Goal: Task Accomplishment & Management: Manage account settings

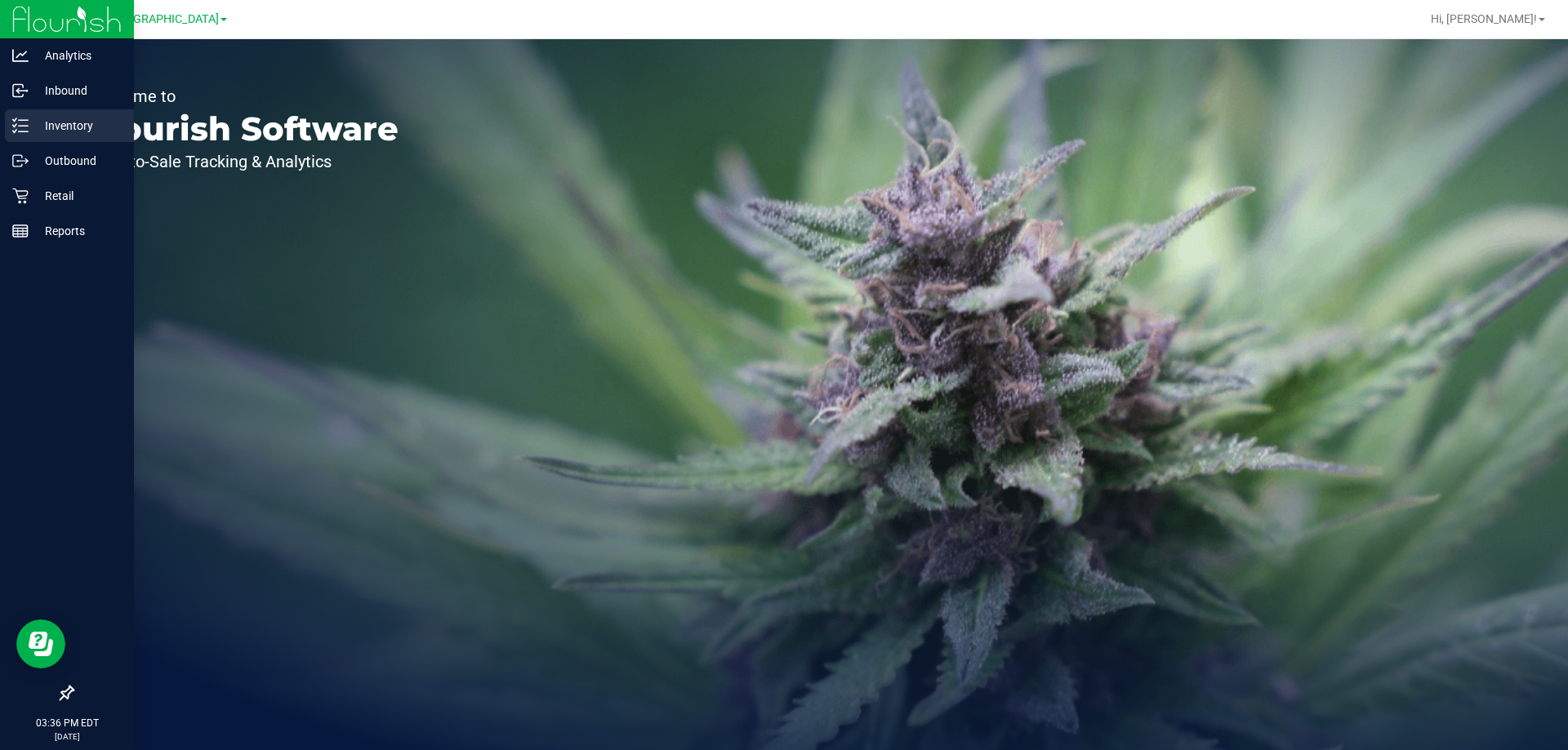
click at [78, 129] on p "Inventory" at bounding box center [78, 125] width 98 height 20
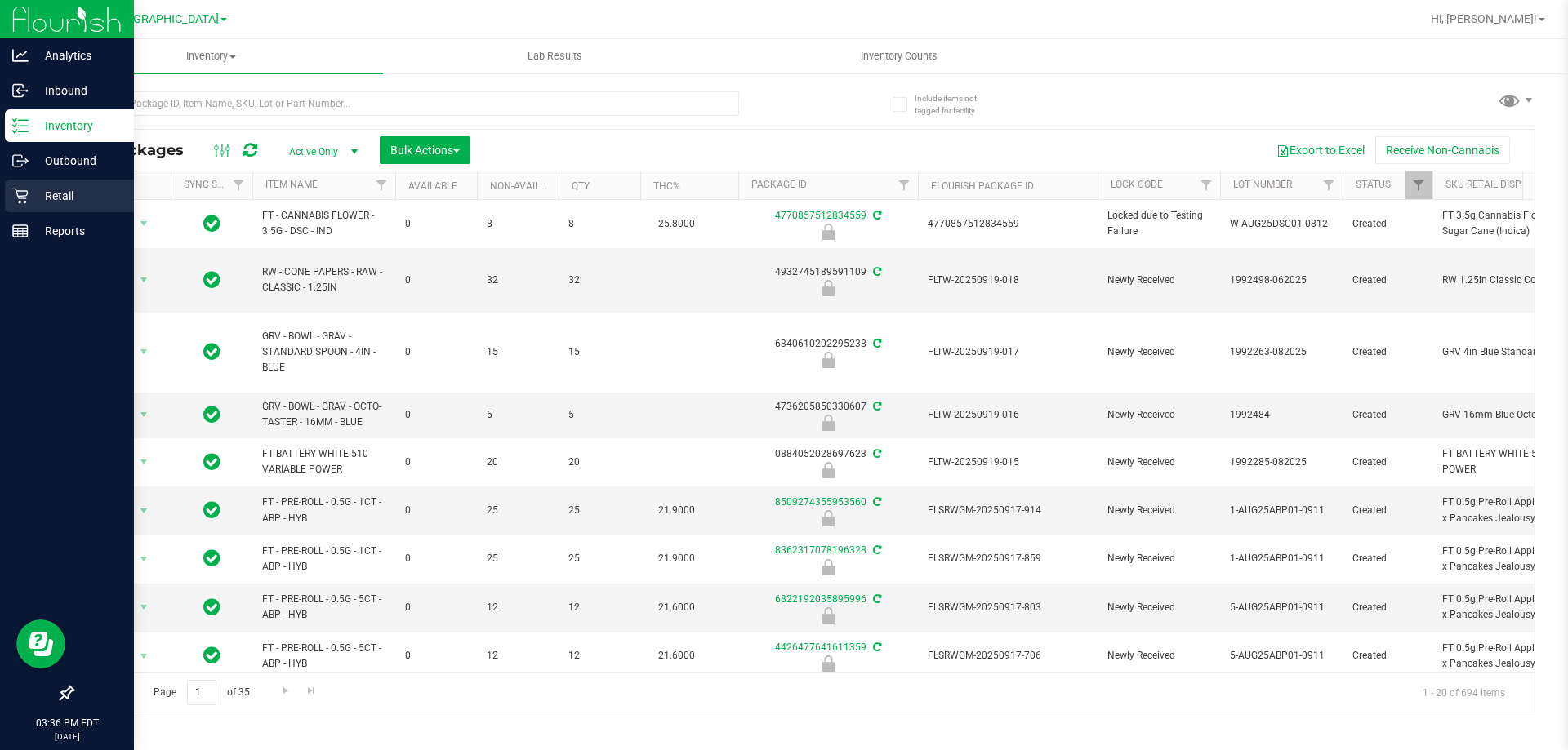
click at [42, 198] on p "Retail" at bounding box center [78, 195] width 98 height 20
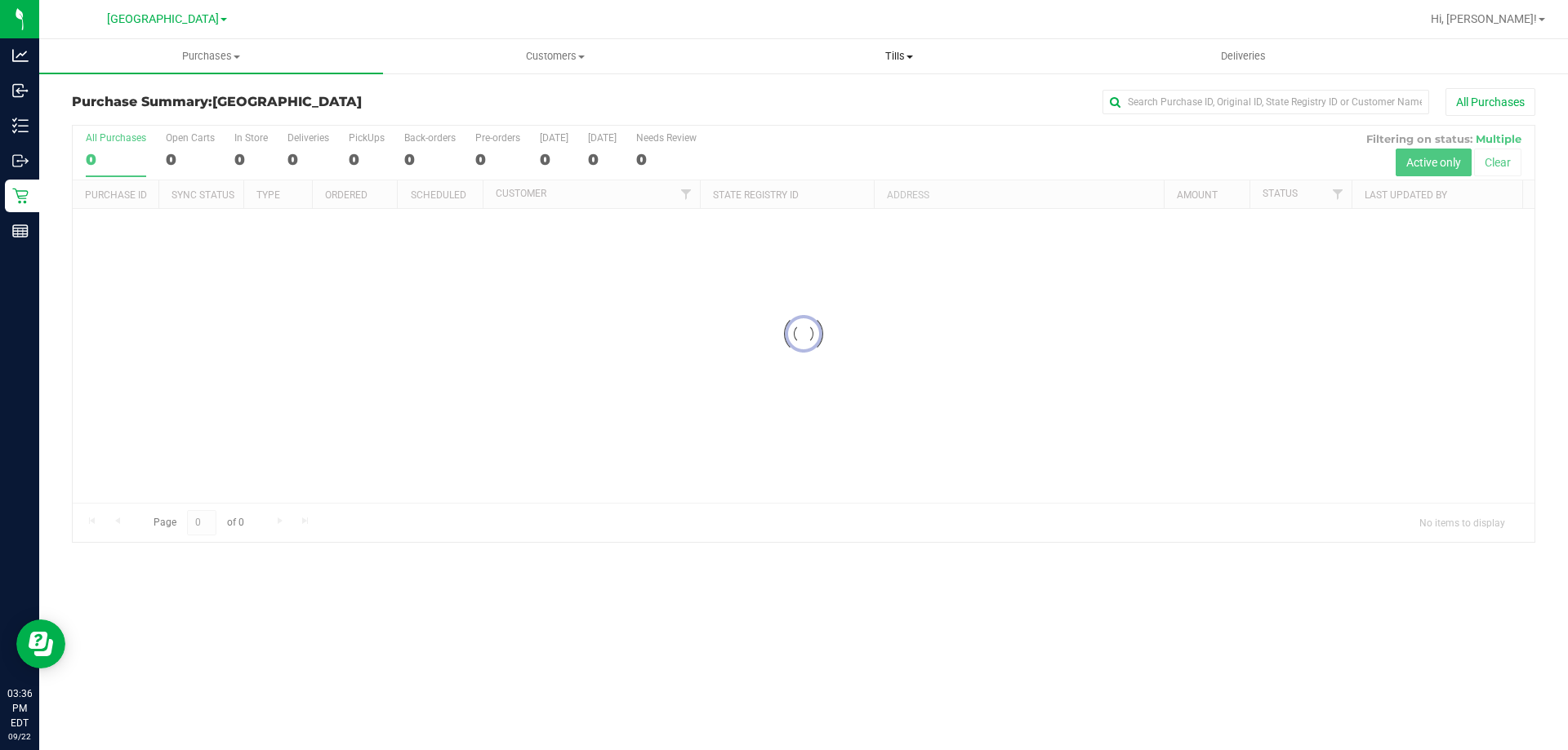
click at [915, 50] on span "Tills" at bounding box center [899, 55] width 342 height 14
click at [785, 94] on span "Manage tills" at bounding box center [782, 98] width 110 height 14
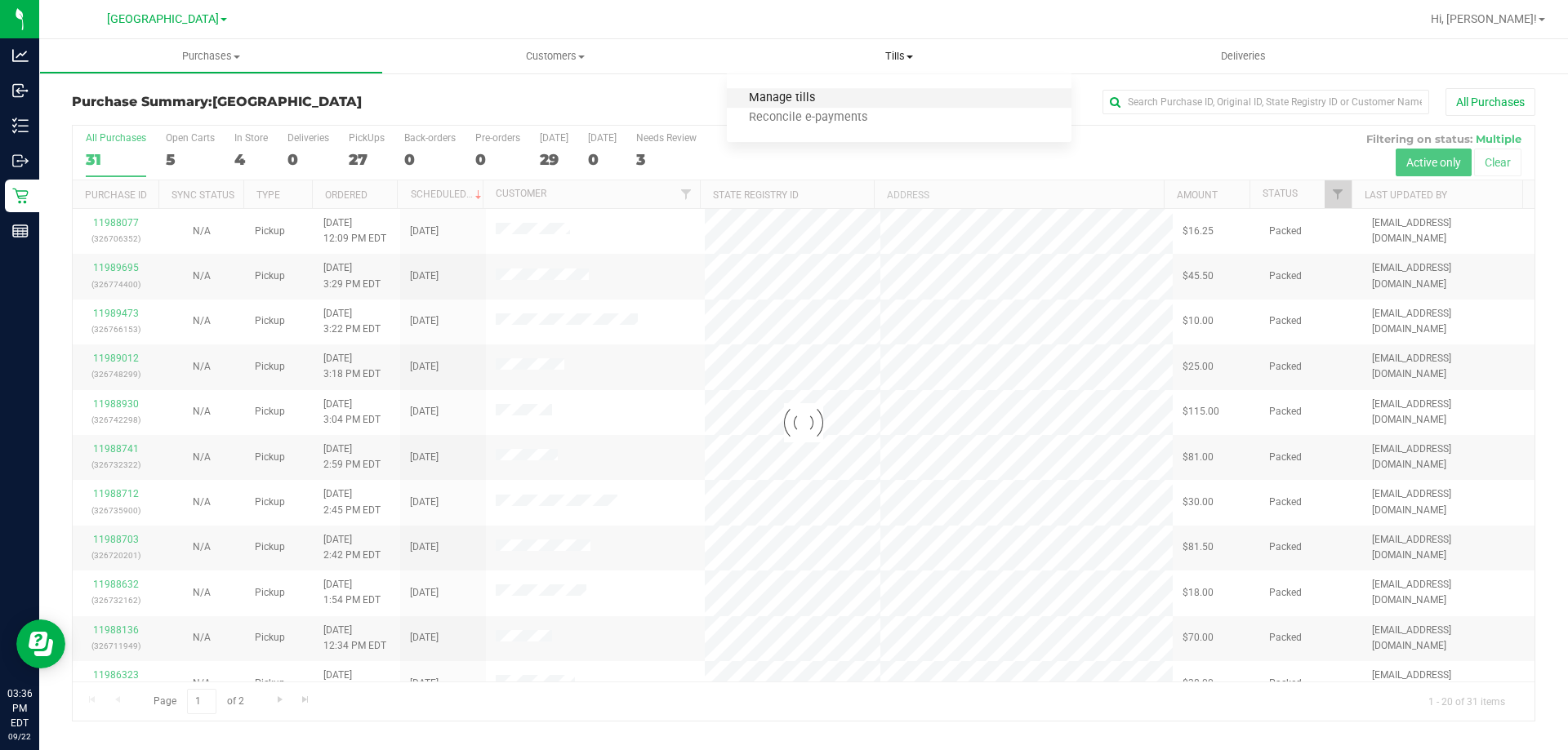
click at [787, 101] on span "Manage tills" at bounding box center [782, 98] width 110 height 14
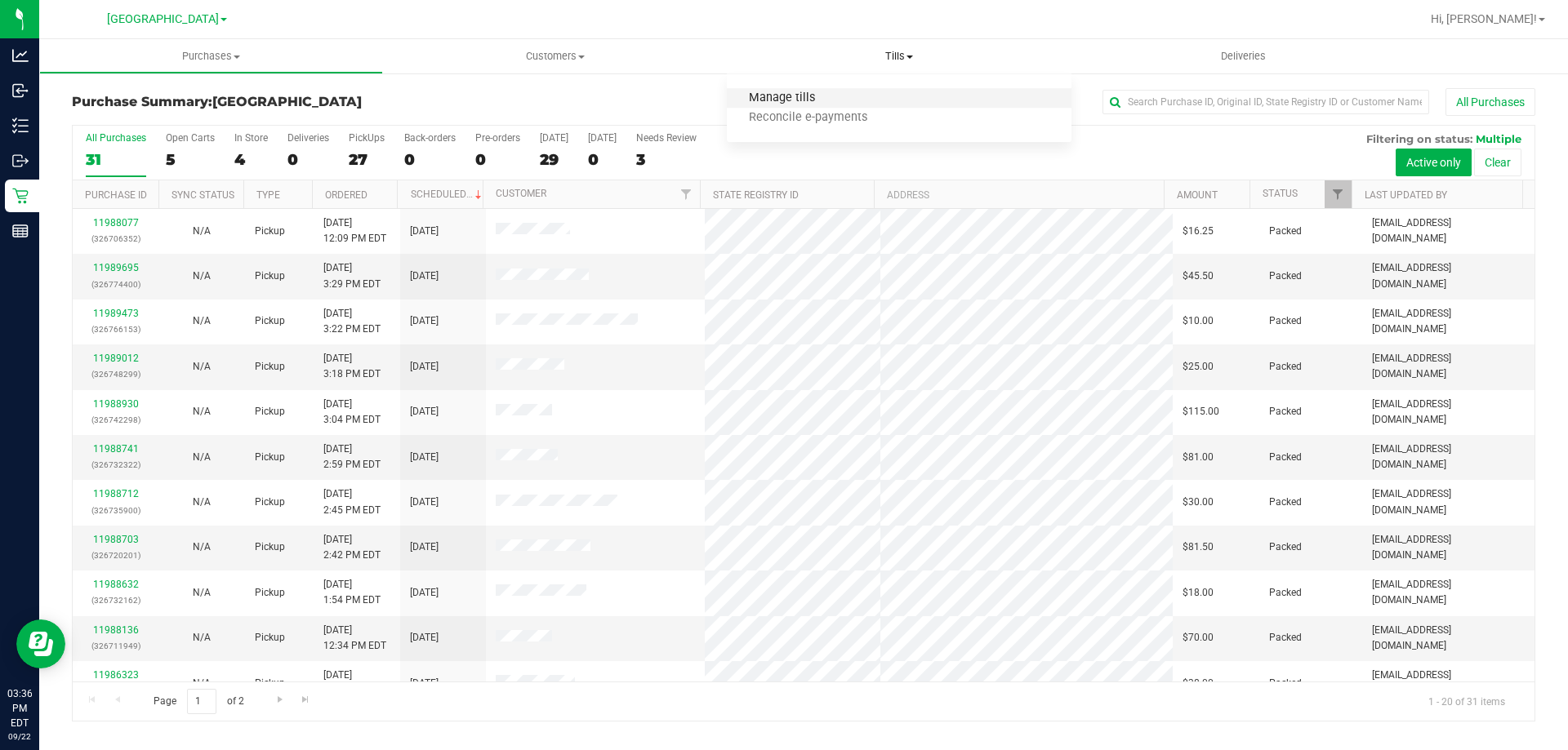
click at [782, 97] on span "Manage tills" at bounding box center [782, 98] width 110 height 14
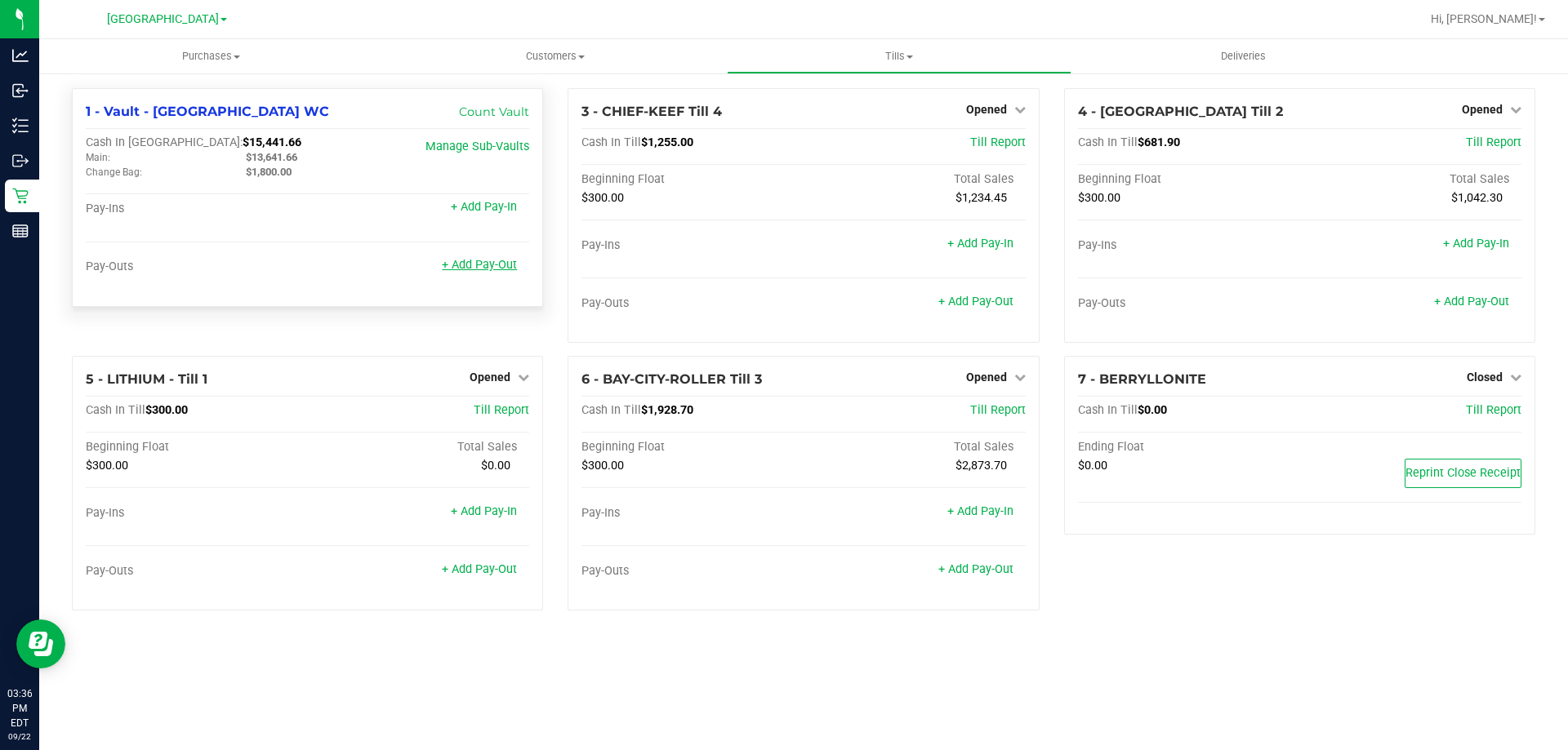
click at [469, 268] on link "+ Add Pay-Out" at bounding box center [479, 265] width 75 height 14
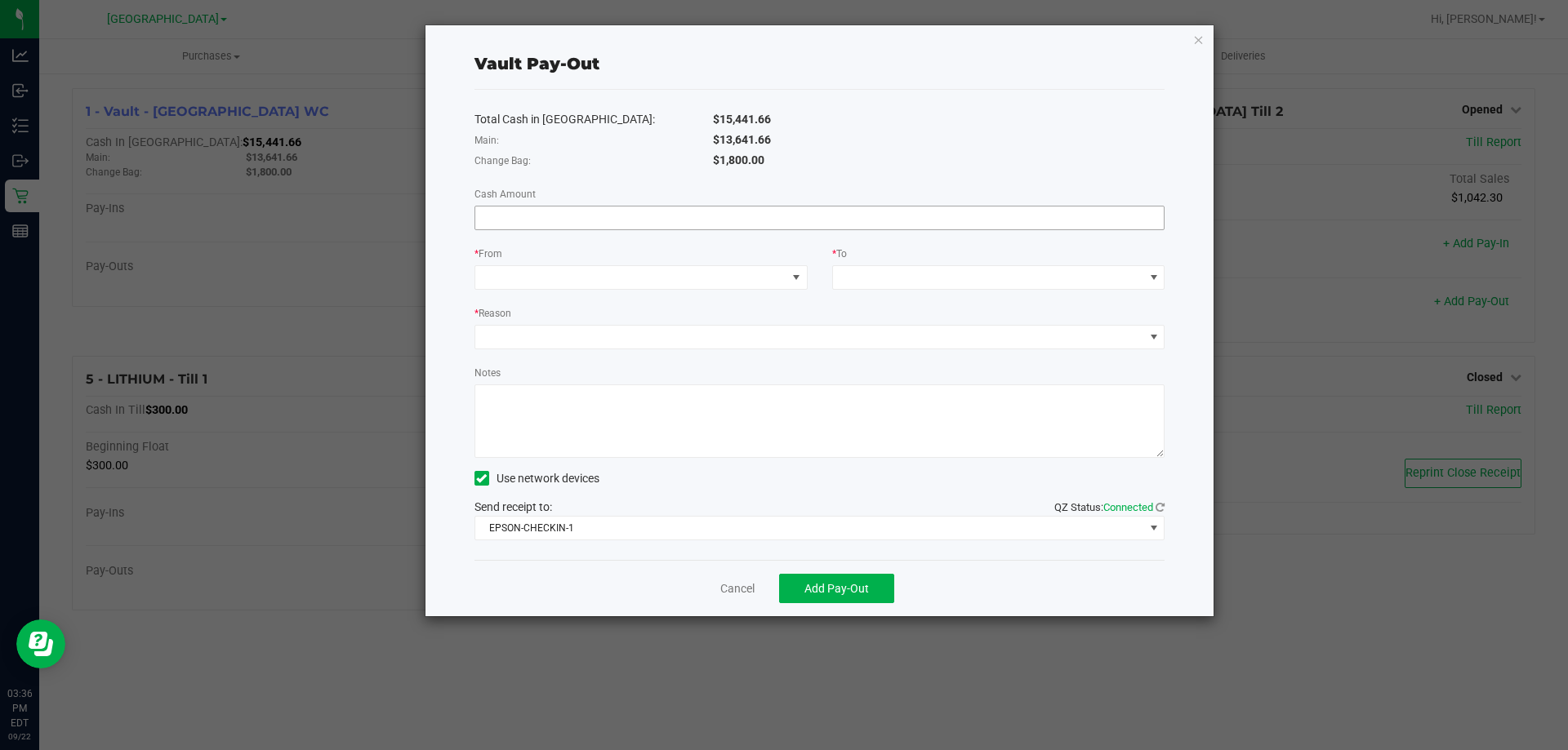
click at [535, 216] on input at bounding box center [820, 217] width 690 height 23
type input "$13,641.66"
click at [601, 269] on span at bounding box center [631, 277] width 311 height 23
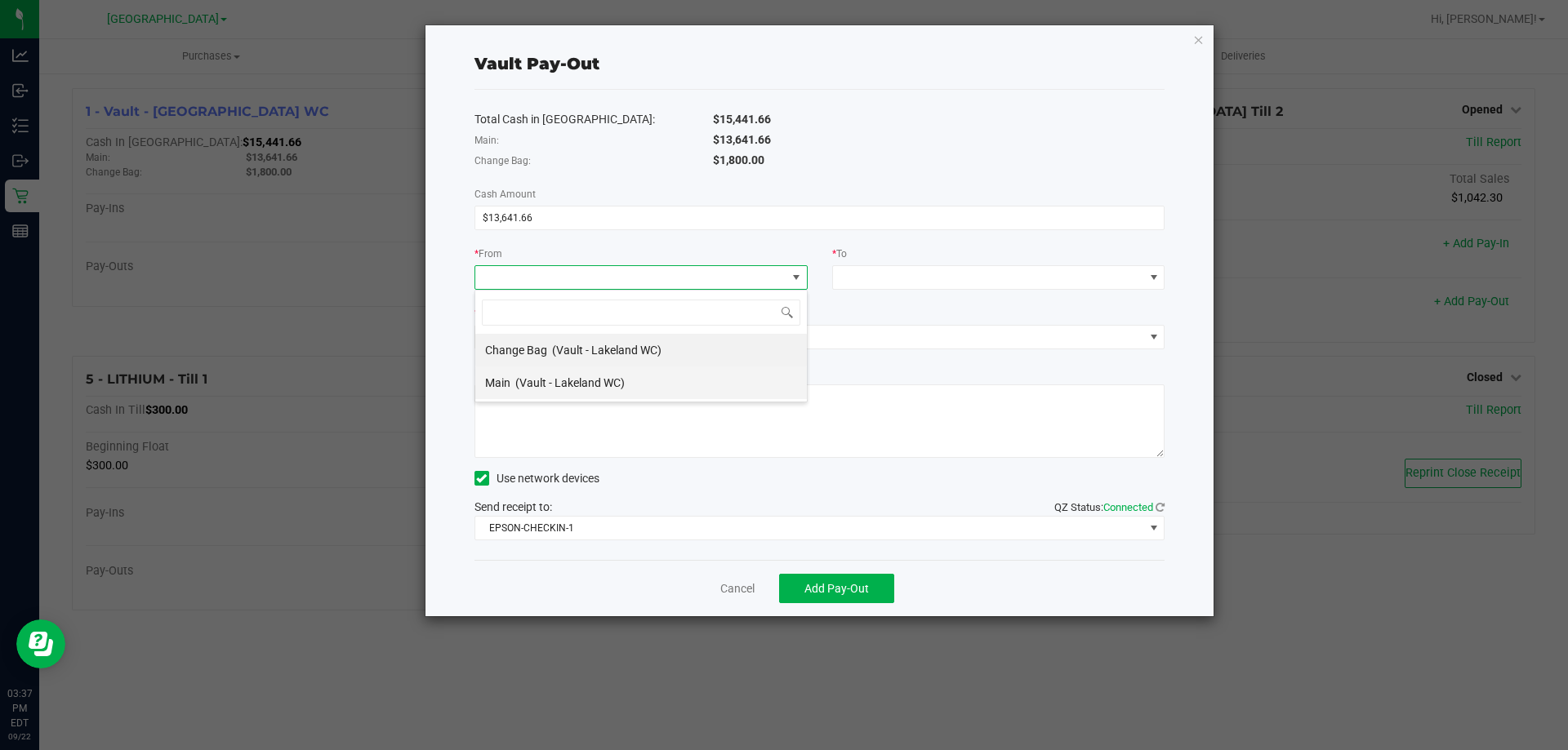
click at [515, 382] on div "Main (Vault - Lakeland WC)" at bounding box center [555, 383] width 140 height 29
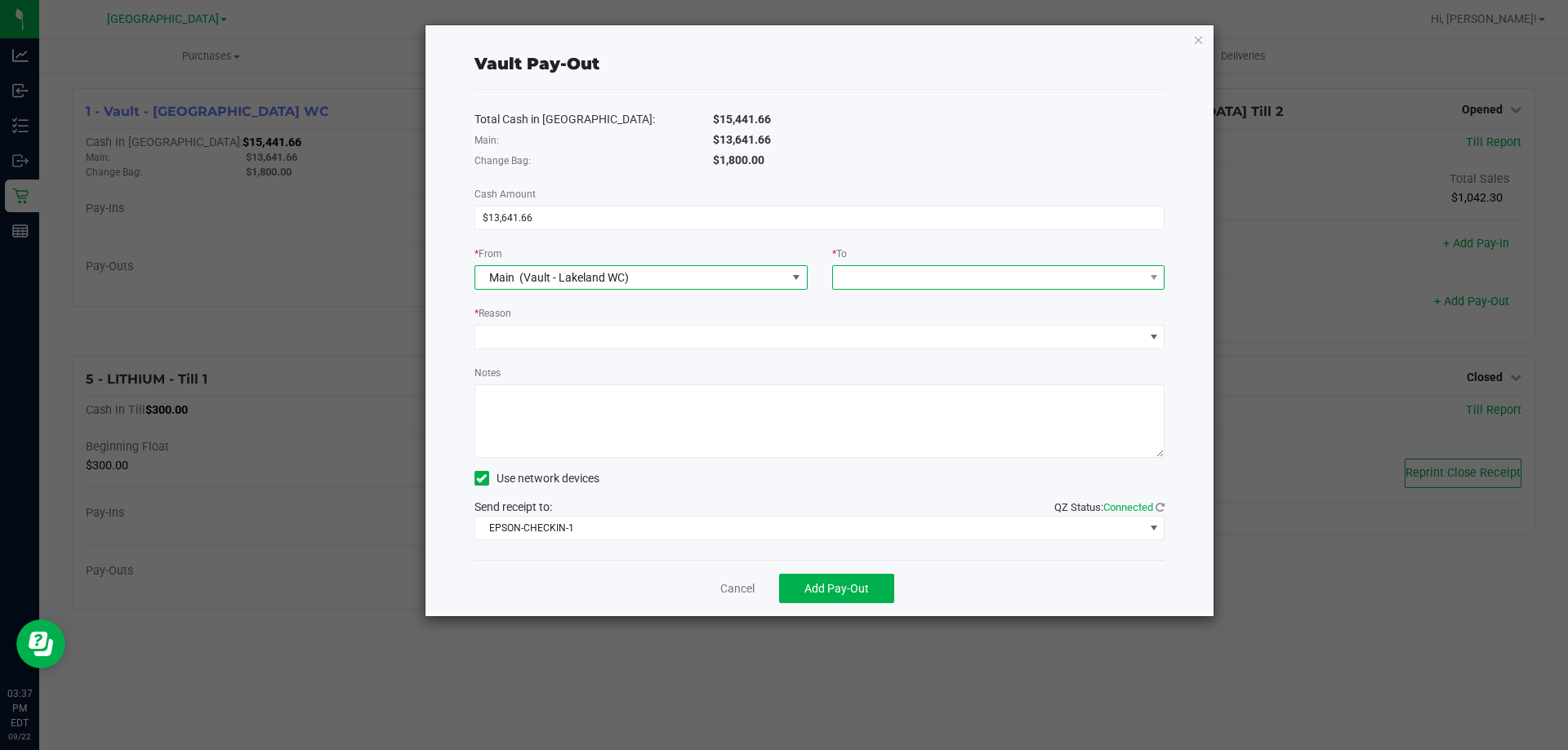
click at [898, 272] on span at bounding box center [988, 277] width 311 height 23
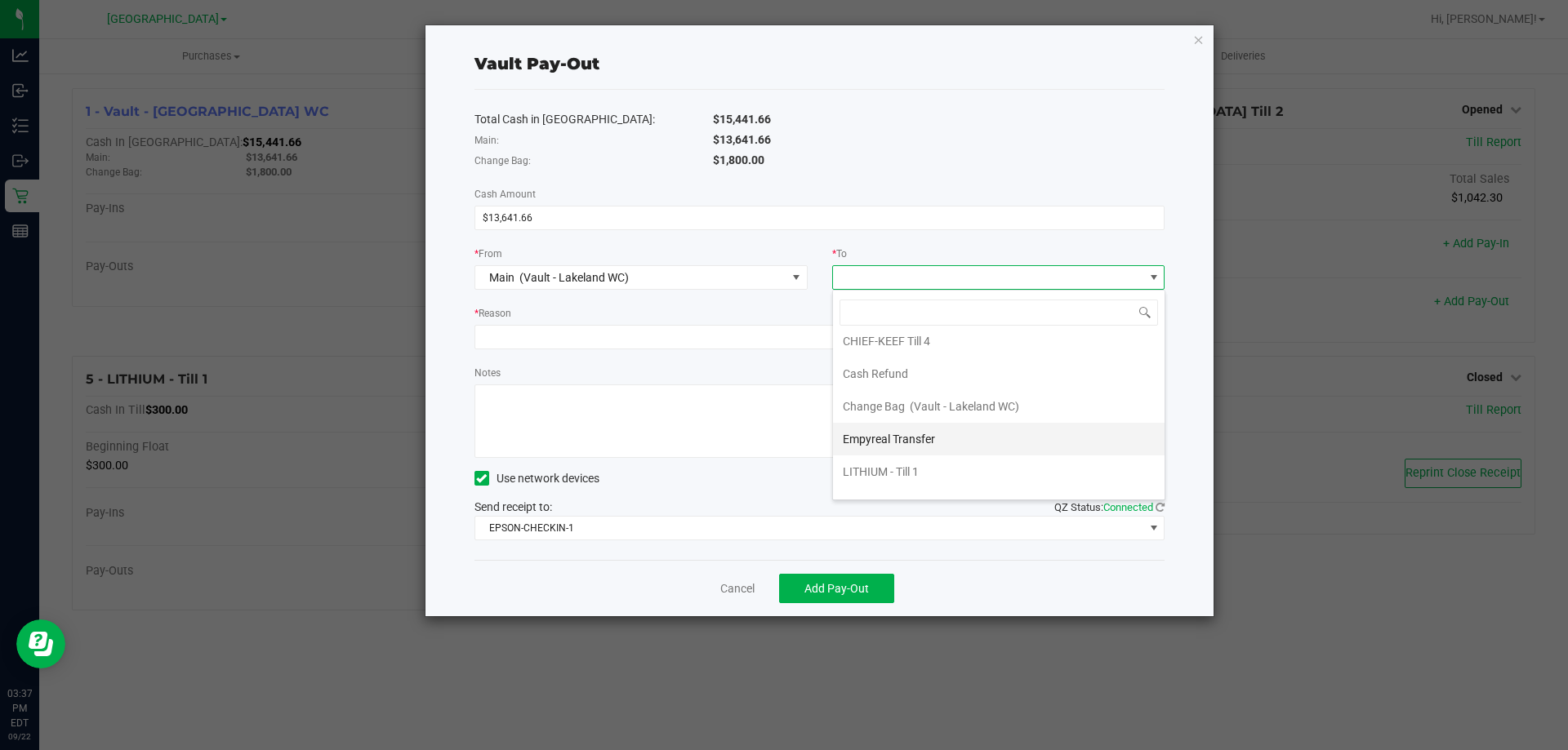
scroll to position [66, 0]
click at [946, 409] on li "Empyreal Transfer" at bounding box center [998, 415] width 332 height 32
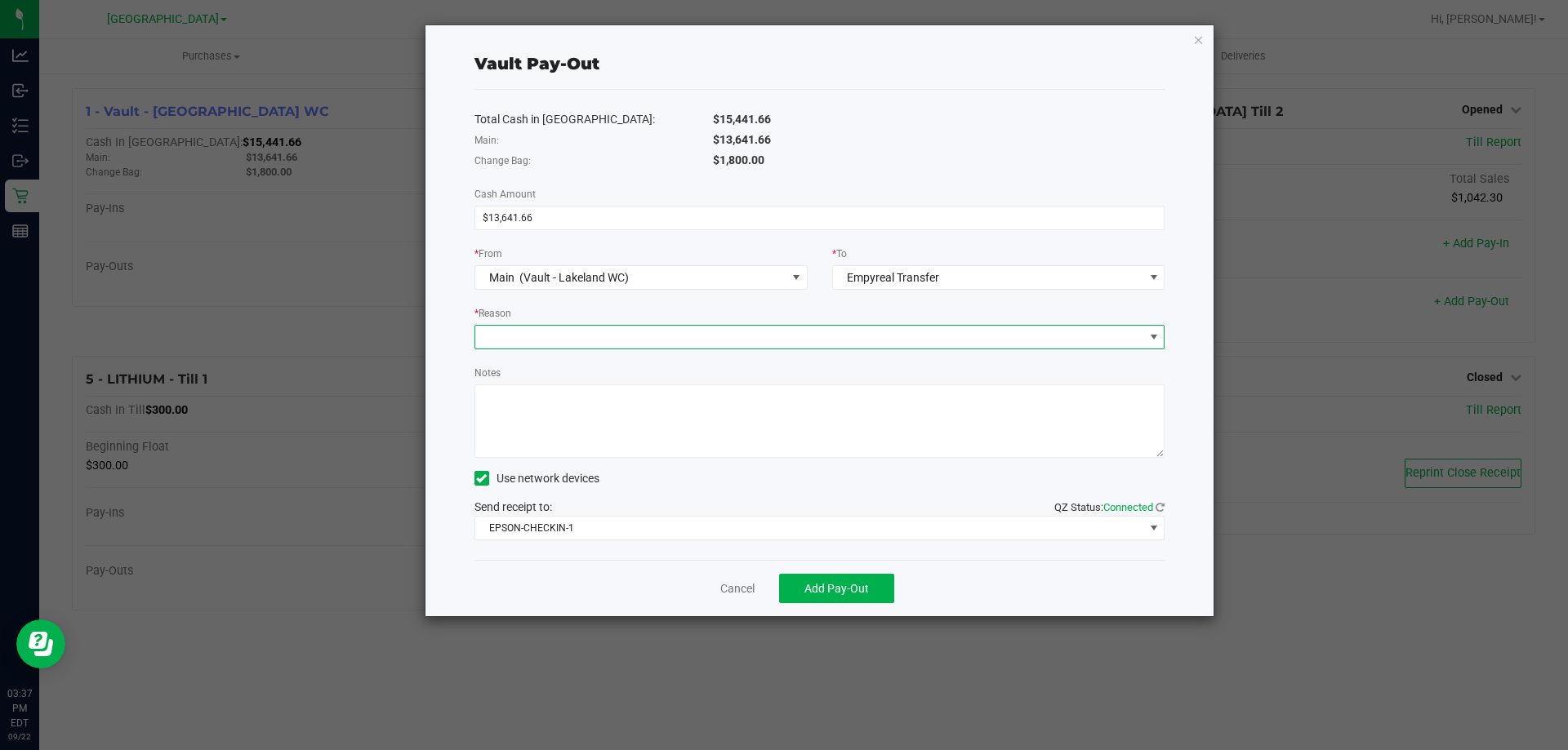
click at [559, 326] on span at bounding box center [810, 337] width 669 height 23
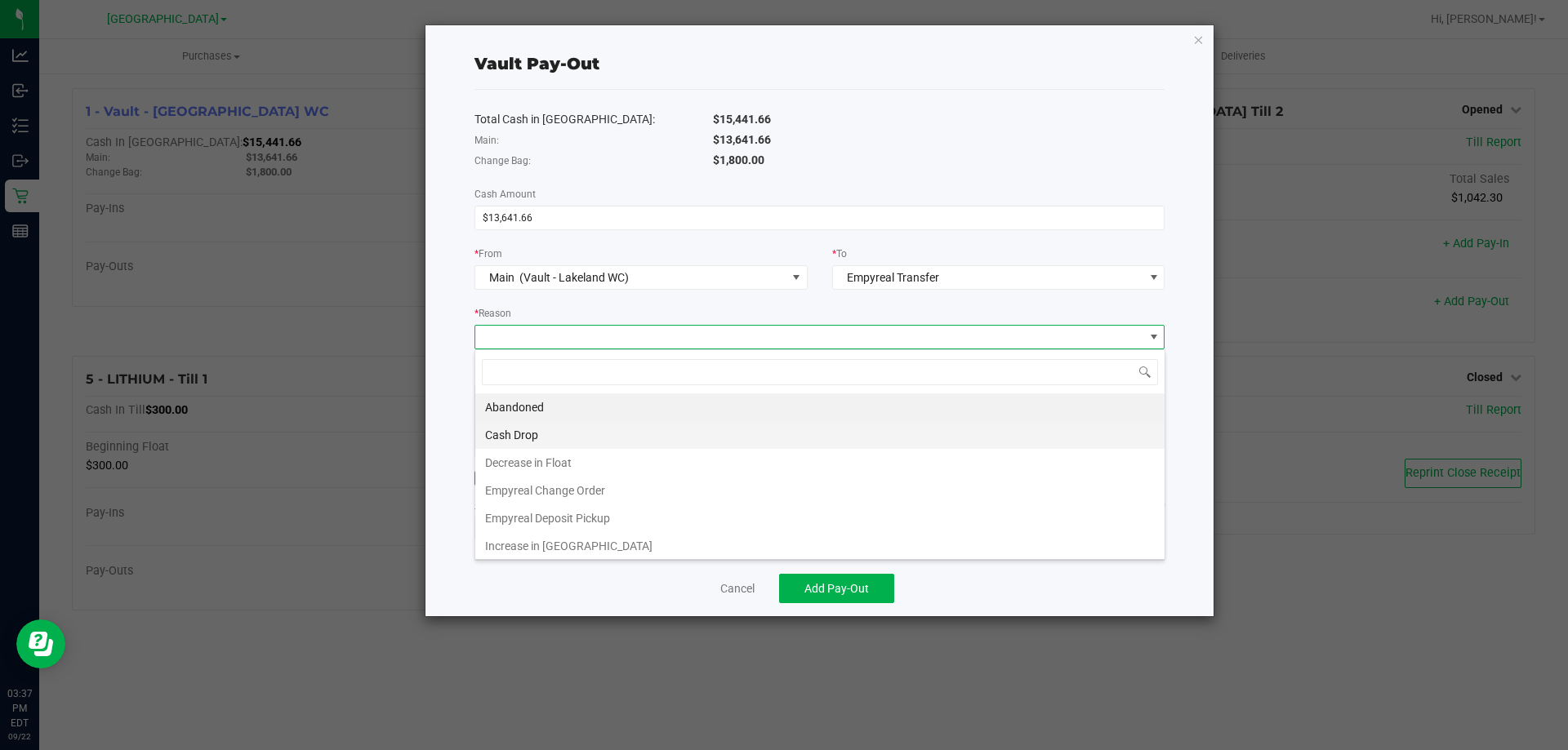
scroll to position [3, 0]
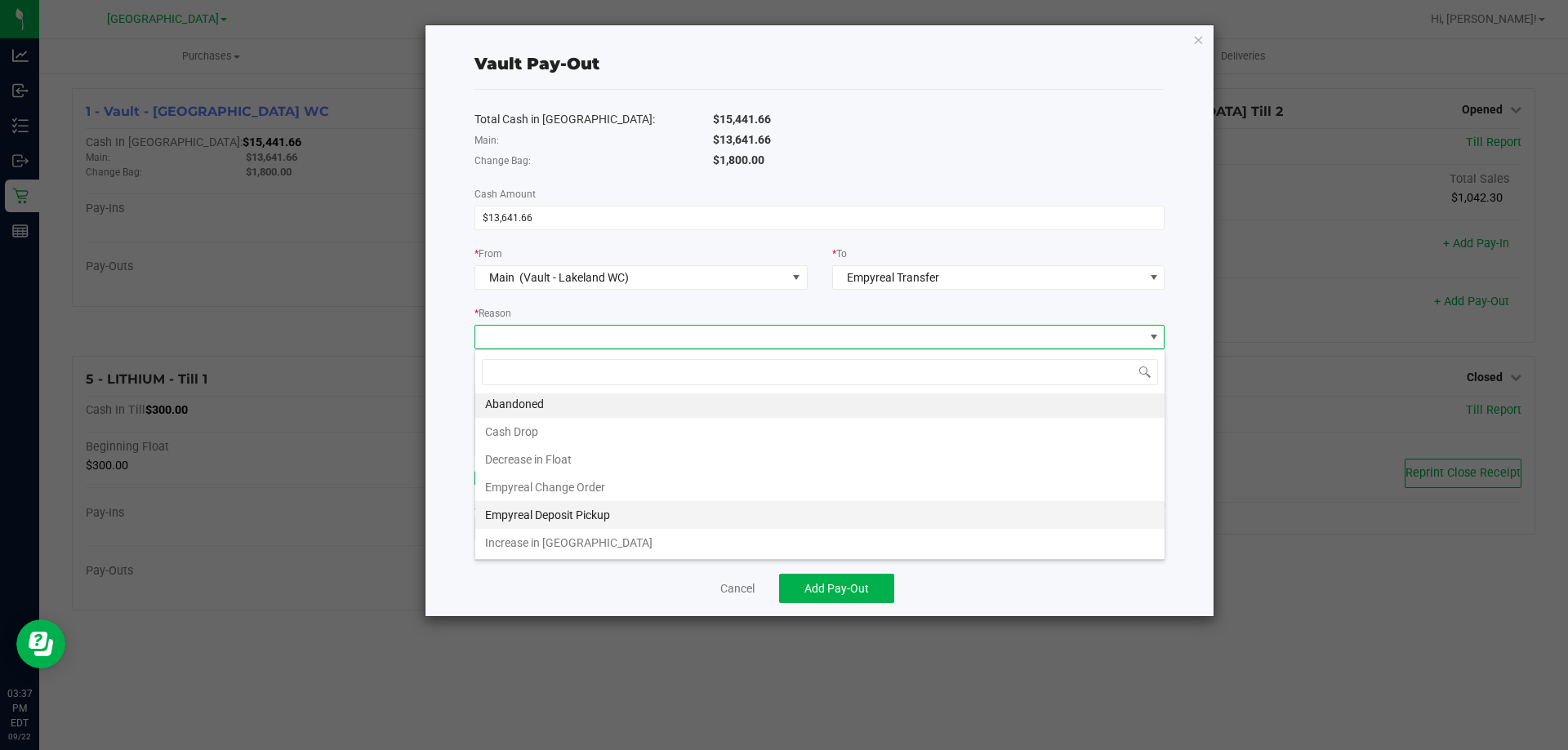
click at [567, 513] on li "Empyreal Deposit Pickup" at bounding box center [820, 515] width 690 height 28
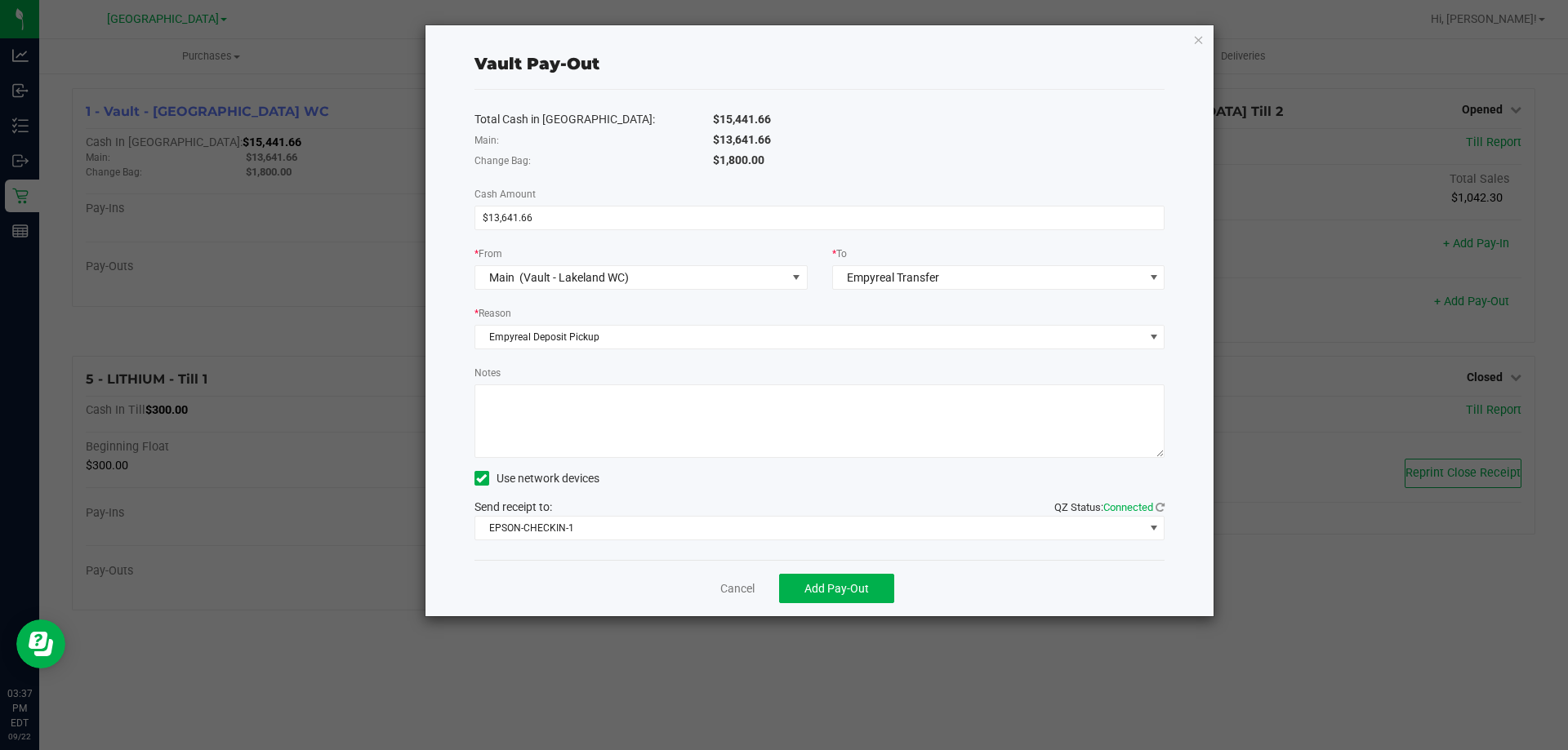
click at [599, 436] on textarea "Notes" at bounding box center [820, 421] width 691 height 73
type textarea "O"
type textarea "PU & change order"
click at [602, 533] on span "EPSON-CHECKIN-1" at bounding box center [810, 528] width 669 height 23
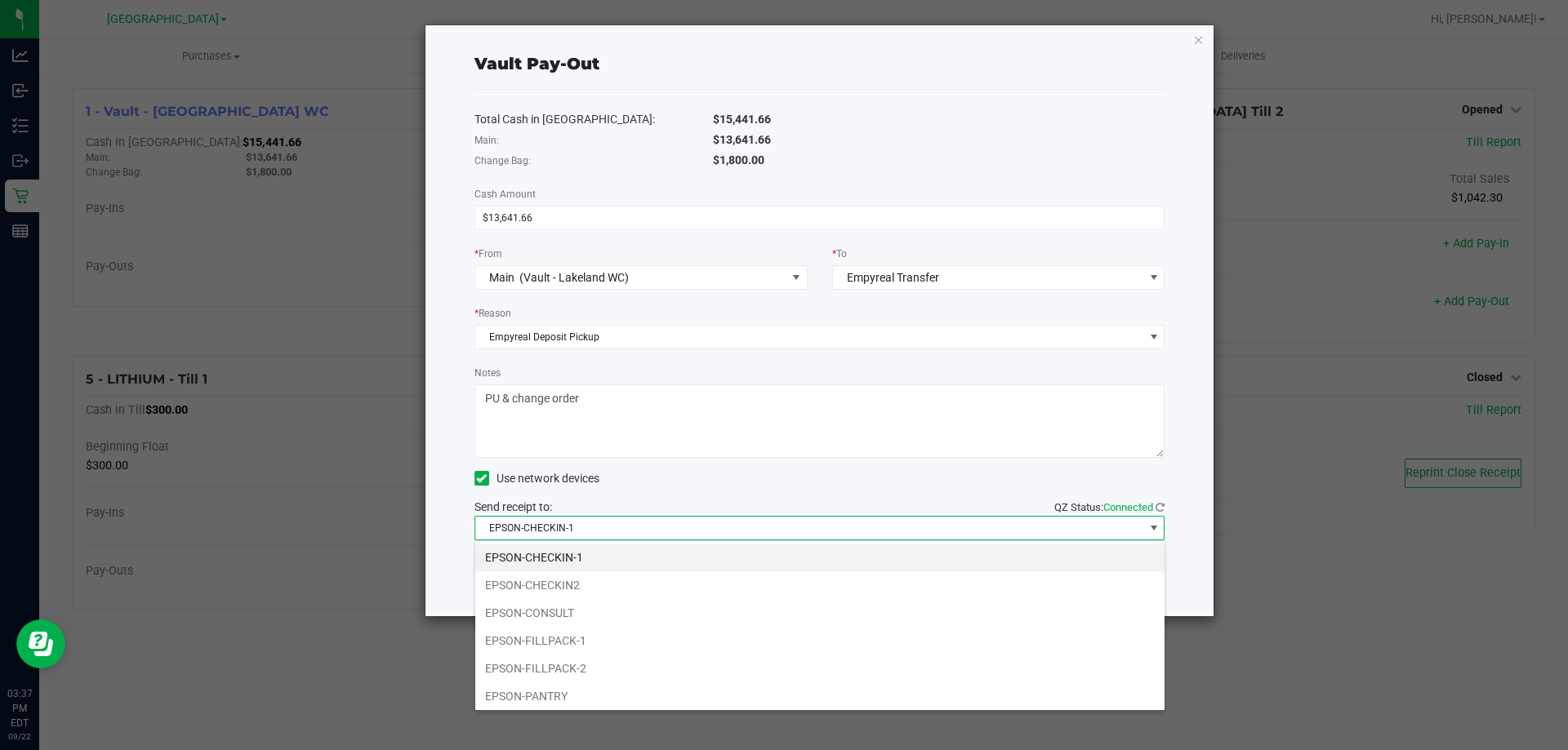
scroll to position [25, 690]
click at [558, 642] on li "EPSON-FILLPACK-1" at bounding box center [820, 641] width 690 height 28
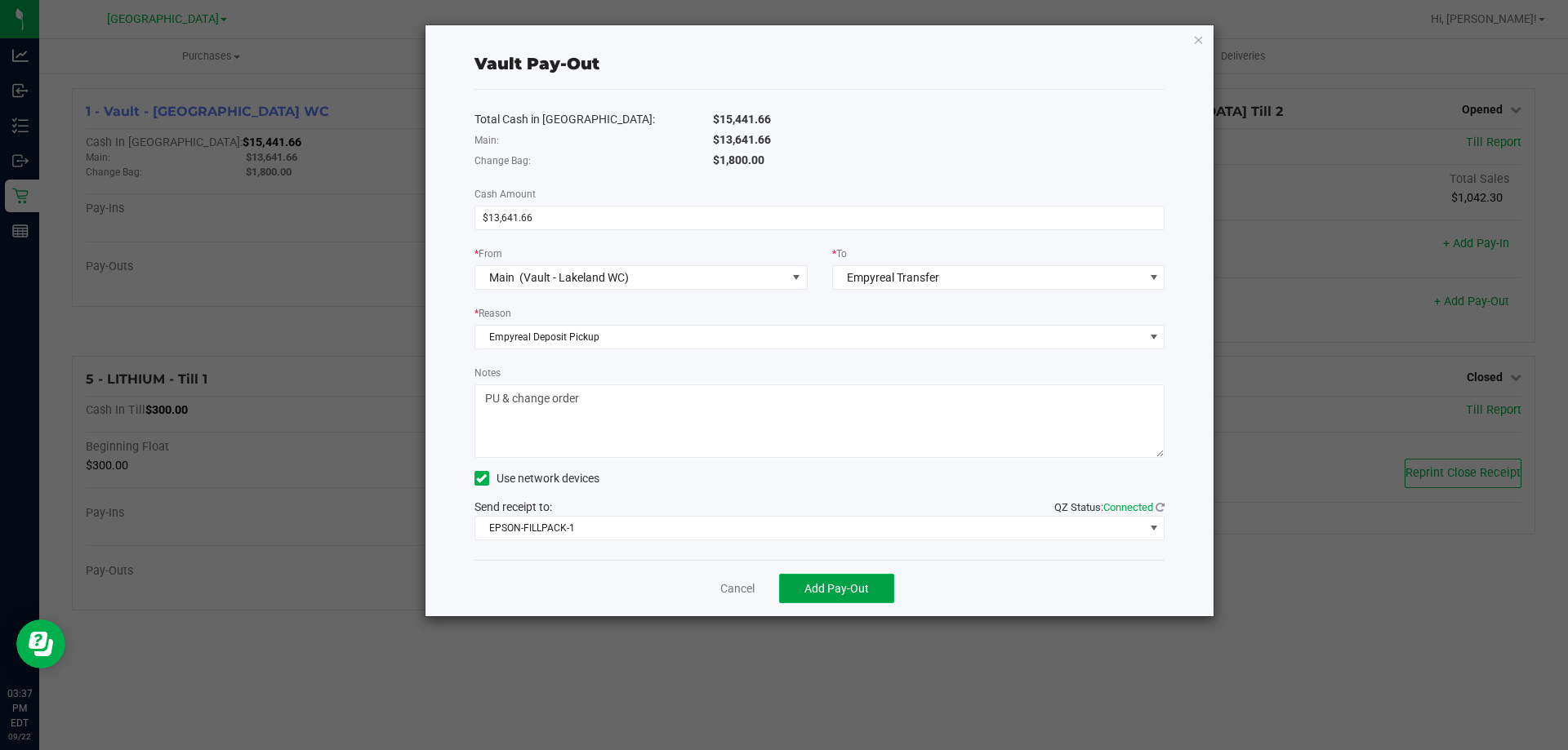
click at [834, 591] on span "Add Pay-Out" at bounding box center [837, 588] width 65 height 13
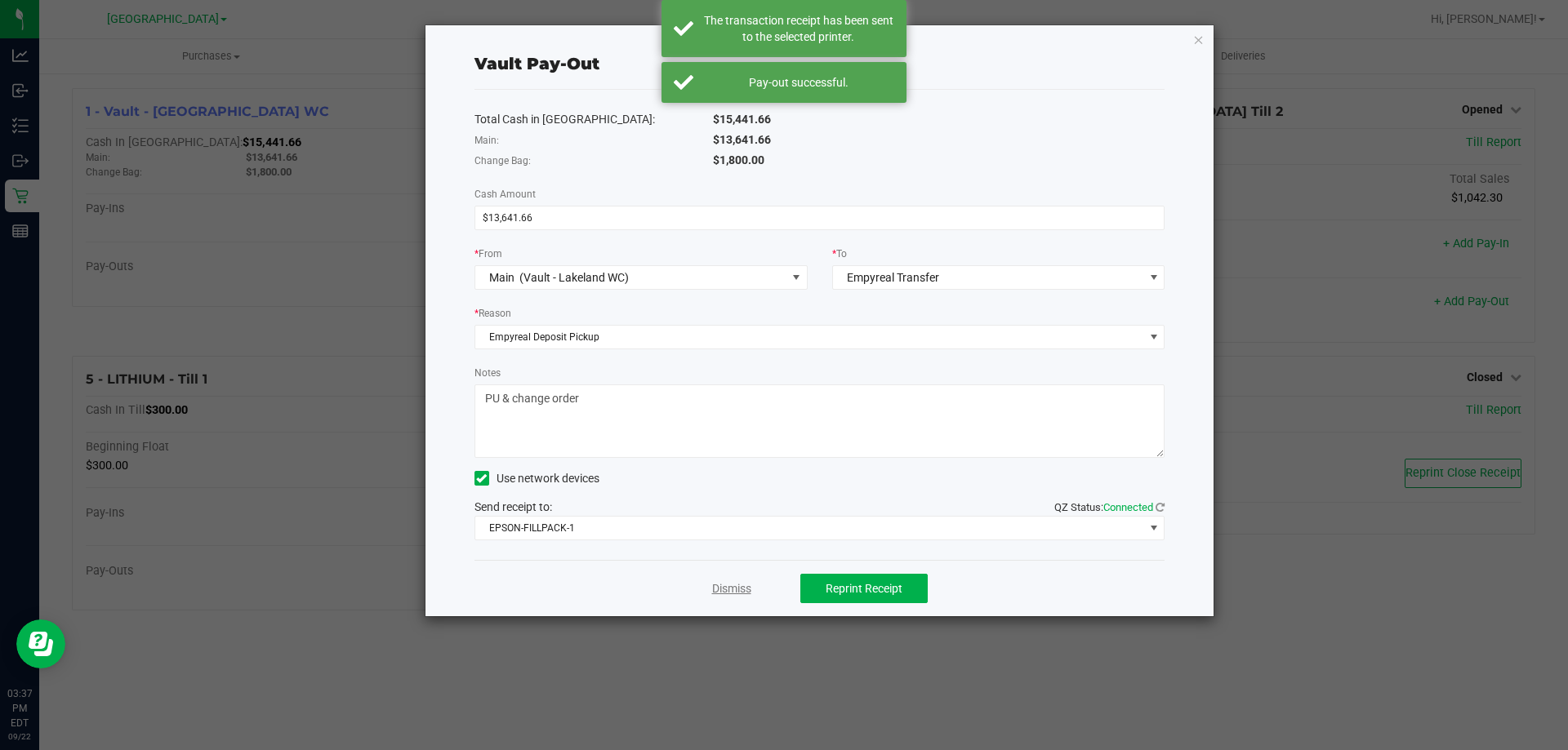
click at [730, 591] on link "Dismiss" at bounding box center [732, 589] width 39 height 17
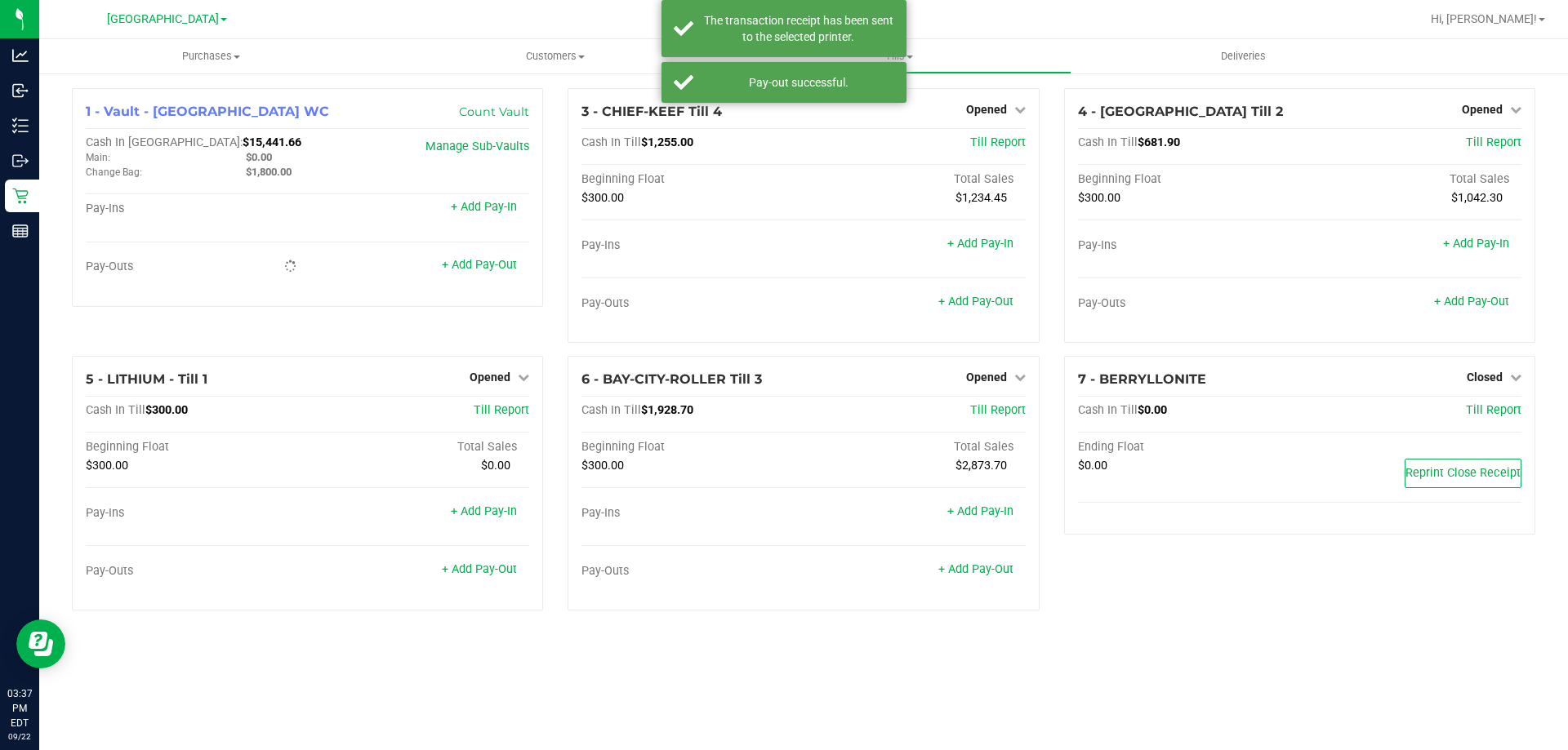
click at [843, 627] on div "1 - Vault - Lakeland WC Count Vault Cash In Vault: $15,441.66 Main: $0.00 Chang…" at bounding box center [803, 355] width 1529 height 568
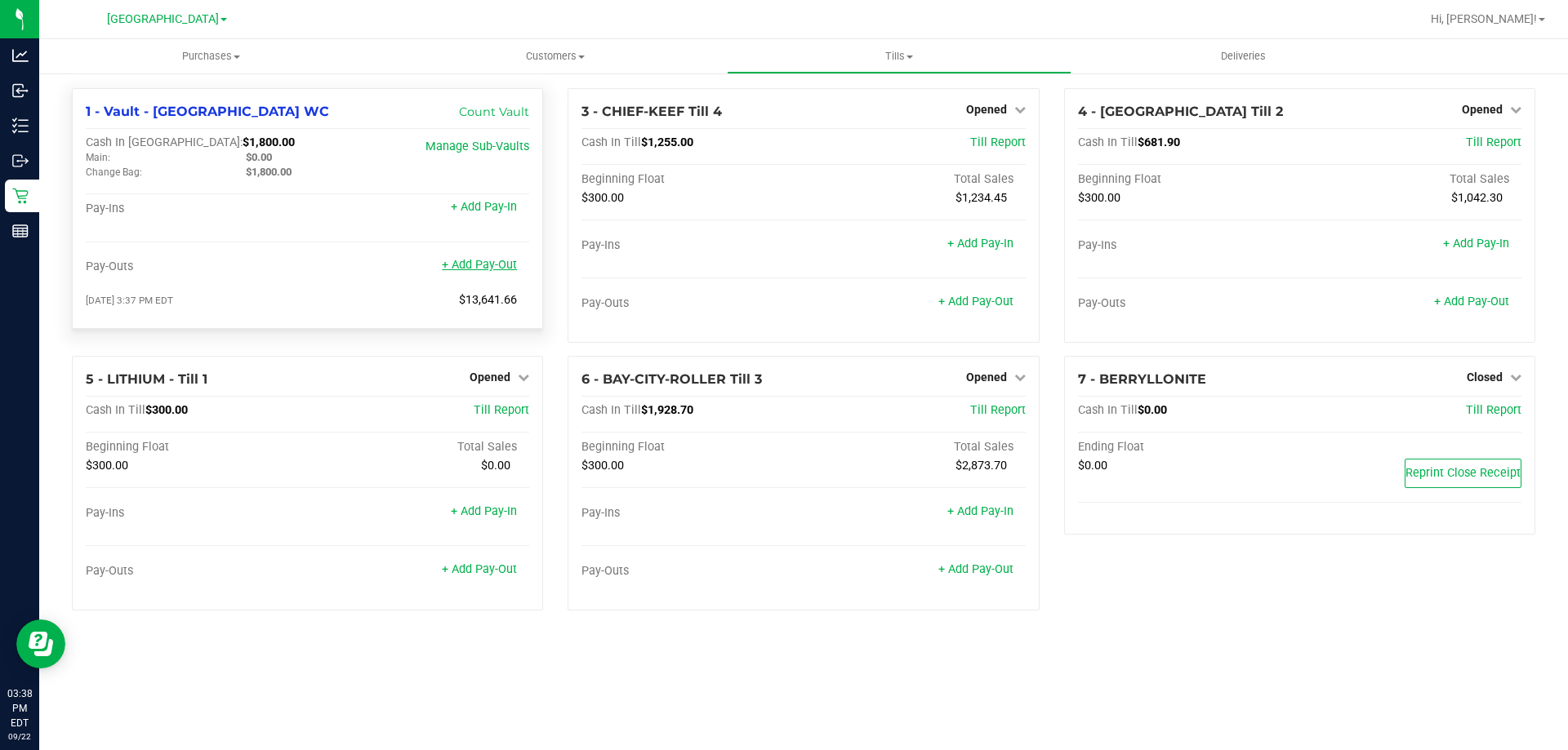
click at [495, 266] on link "+ Add Pay-Out" at bounding box center [479, 265] width 75 height 14
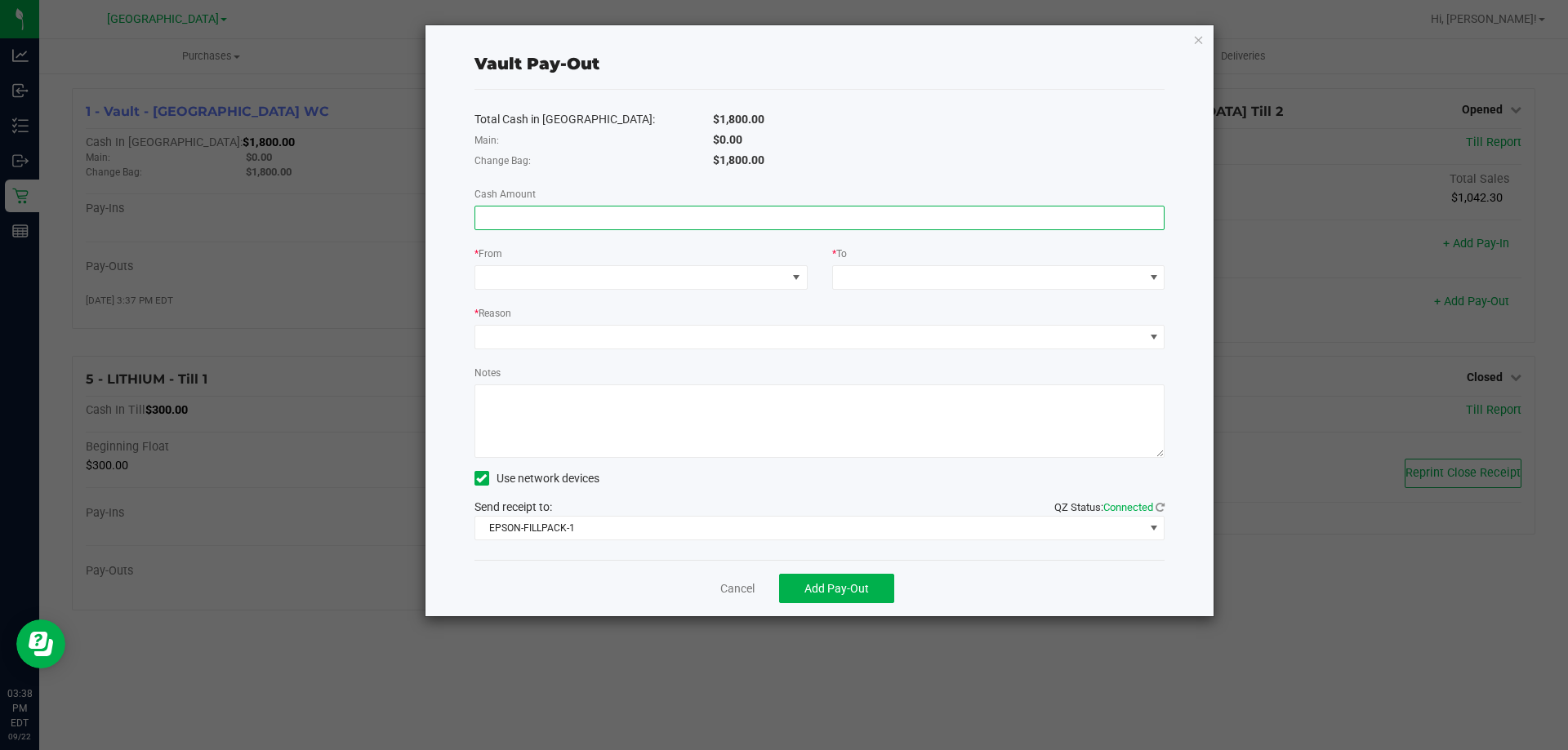
click at [639, 227] on input at bounding box center [820, 217] width 690 height 23
type input "$900.00"
click at [795, 276] on span at bounding box center [796, 277] width 13 height 13
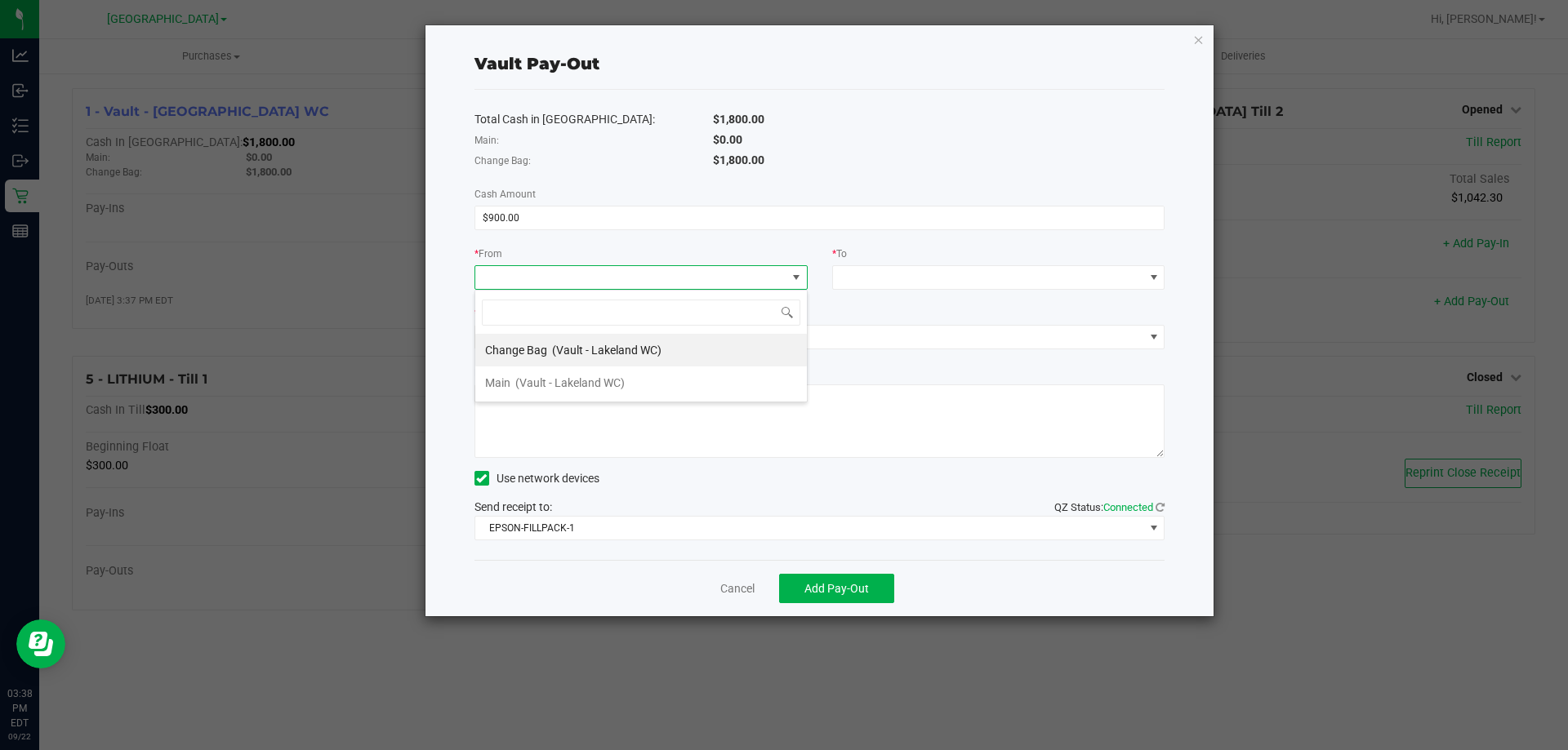
scroll to position [25, 333]
click at [537, 354] on span "Change Bag" at bounding box center [516, 349] width 62 height 13
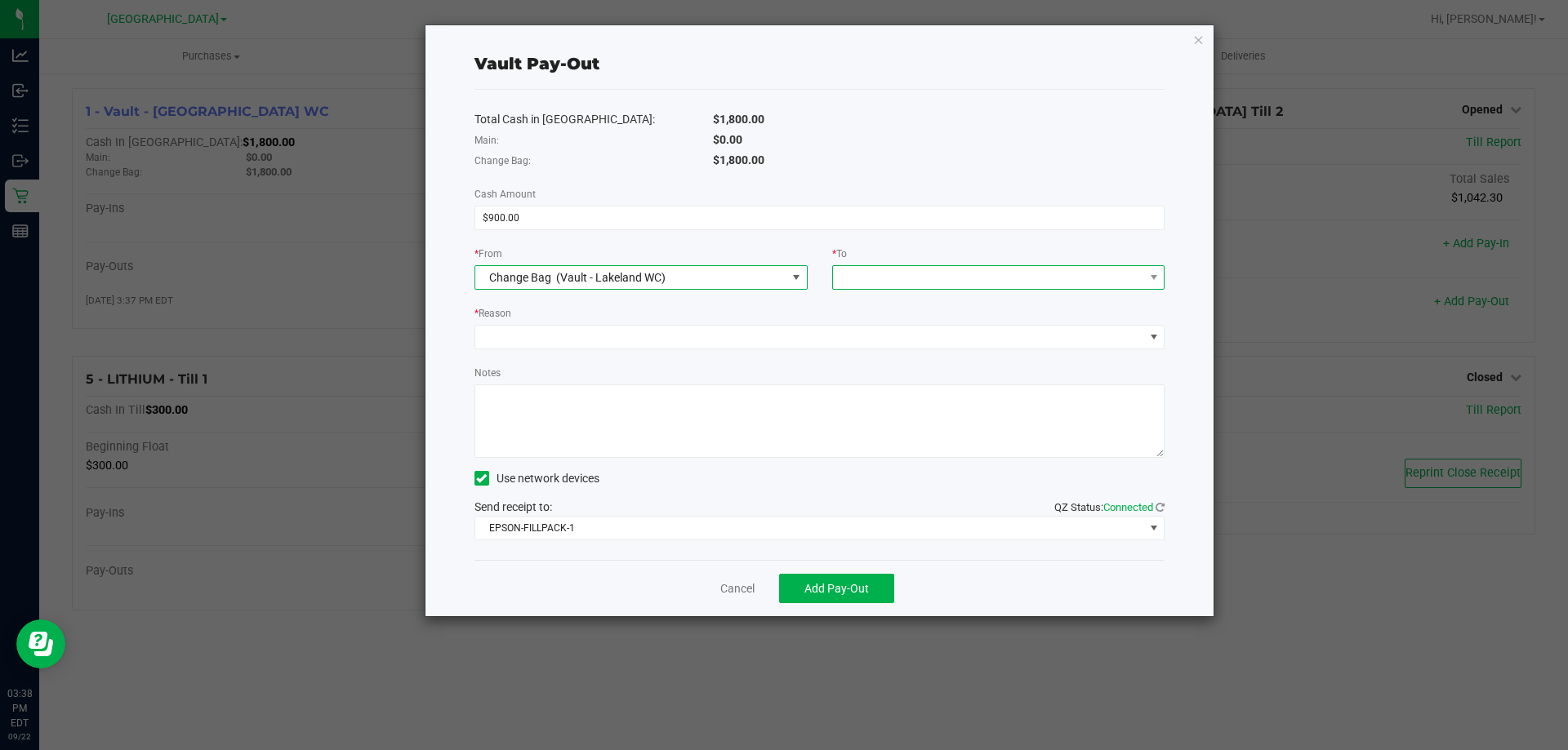
click at [905, 272] on span at bounding box center [988, 277] width 311 height 23
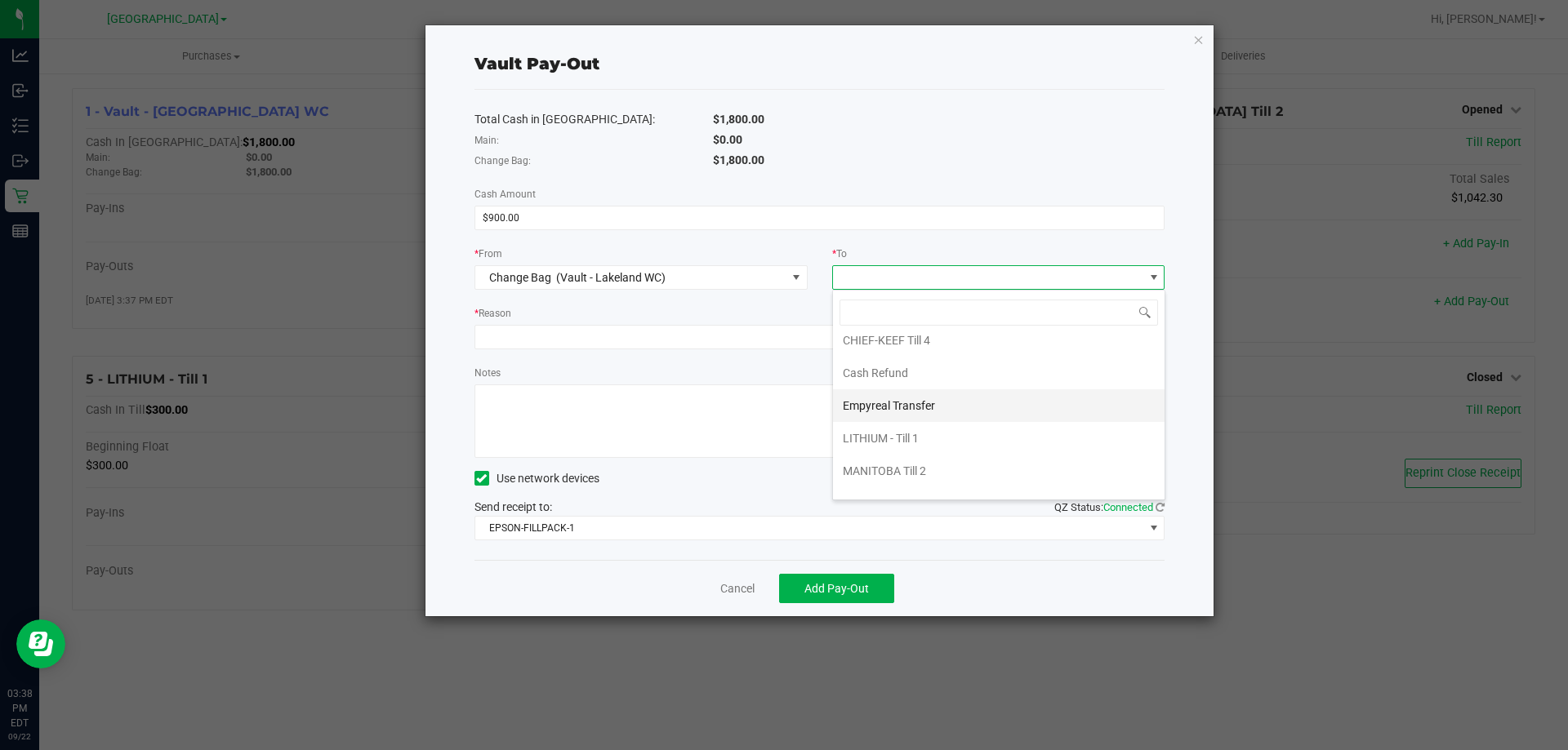
scroll to position [66, 0]
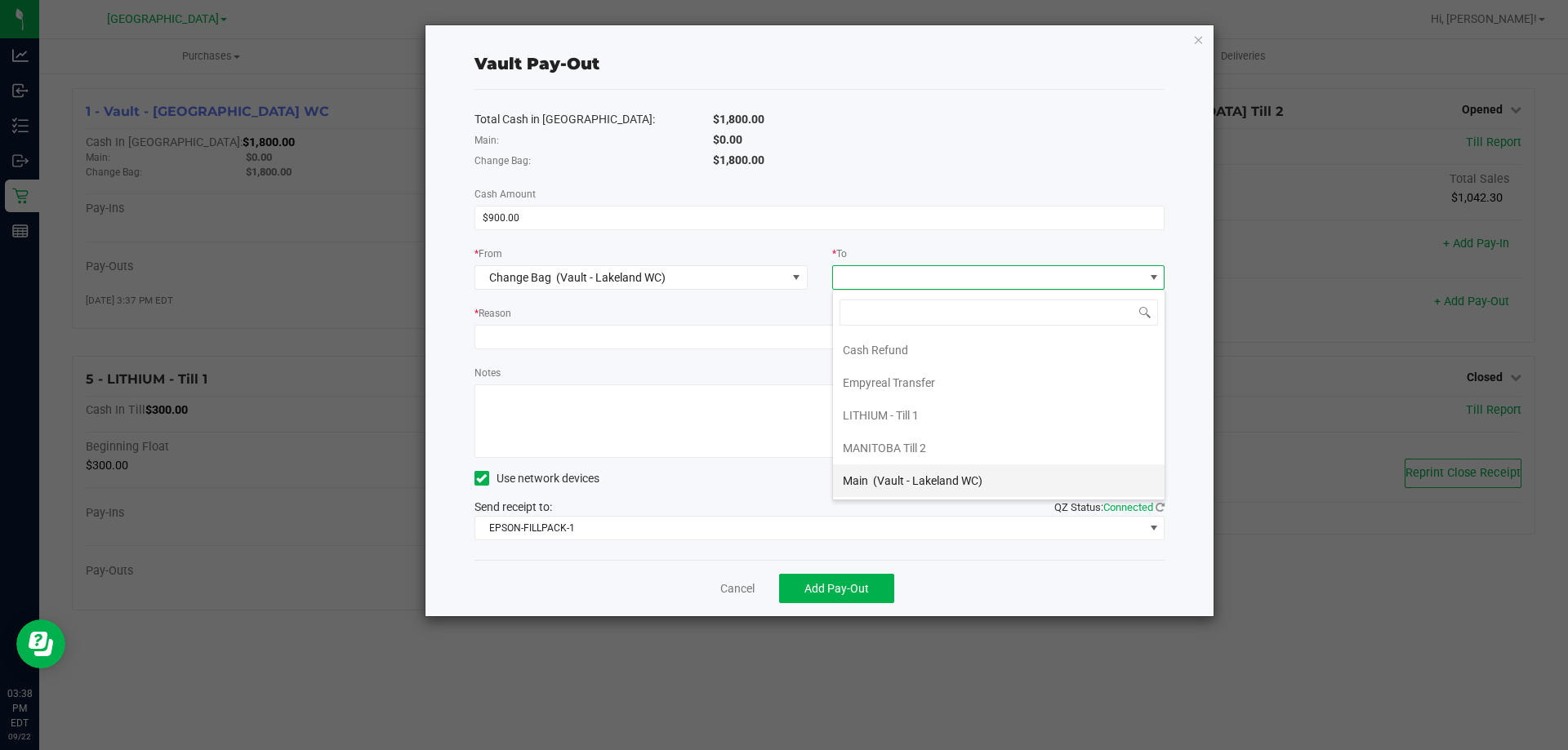
click at [901, 476] on span "(Vault - Lakeland WC)" at bounding box center [928, 481] width 109 height 13
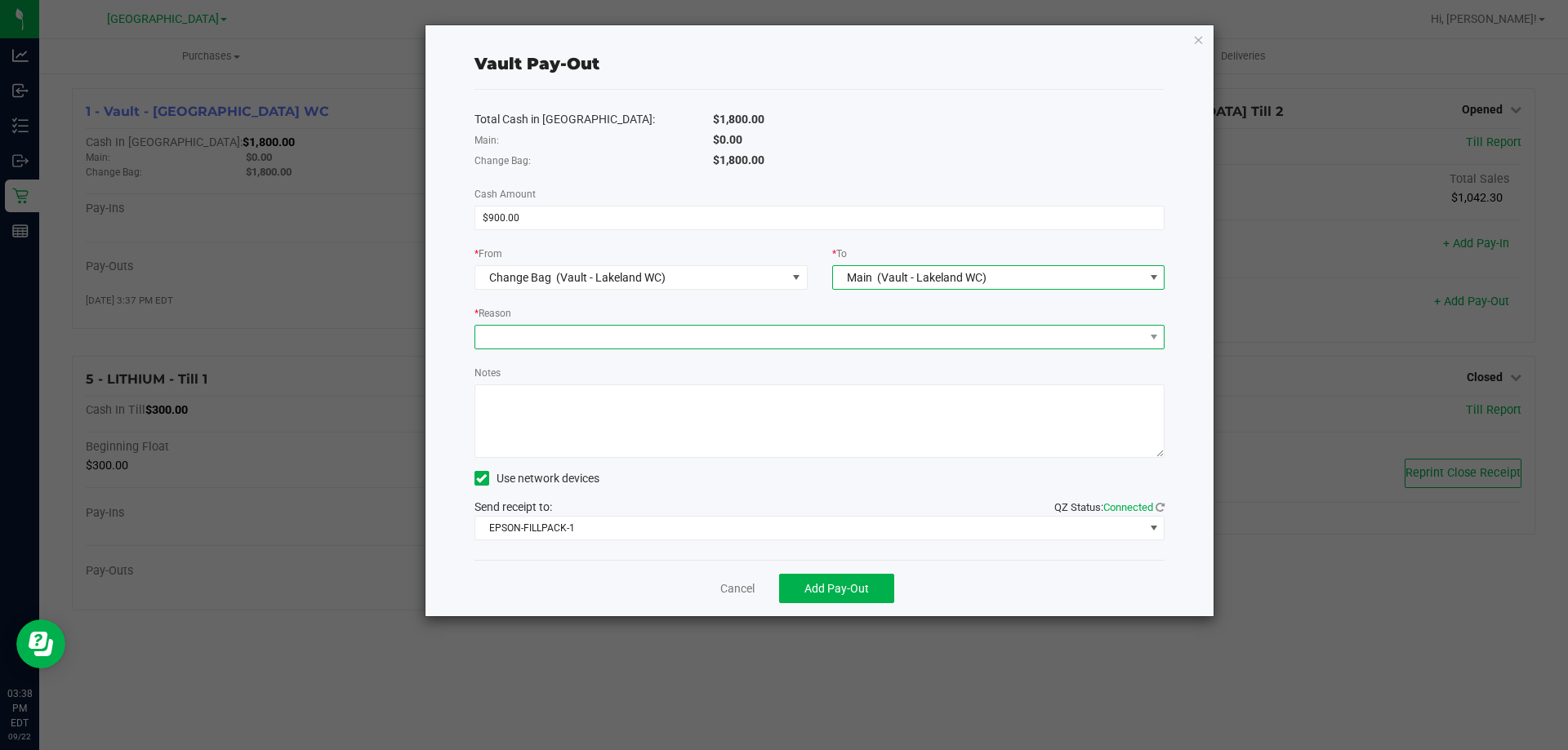
click at [644, 340] on span at bounding box center [810, 337] width 669 height 23
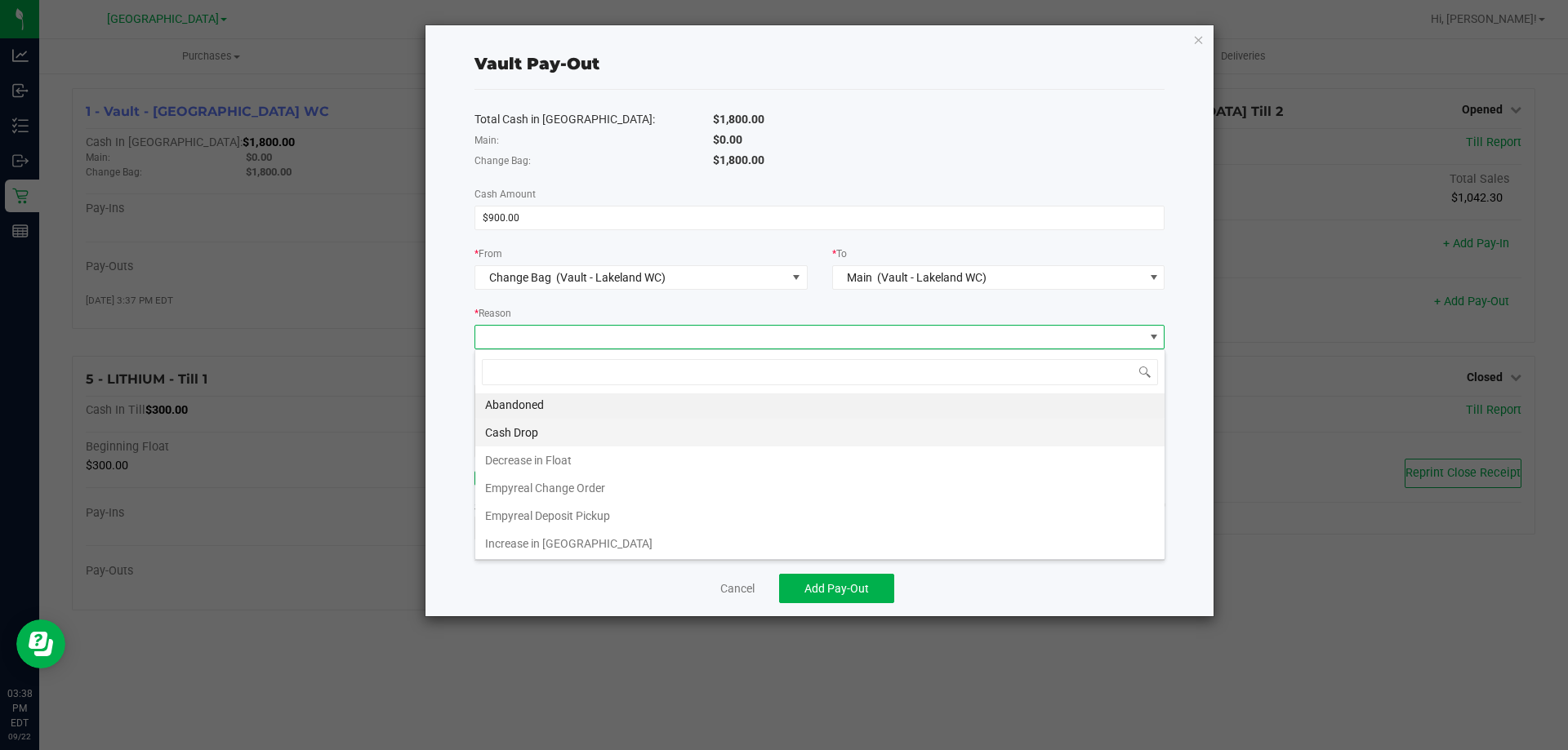
scroll to position [3, 0]
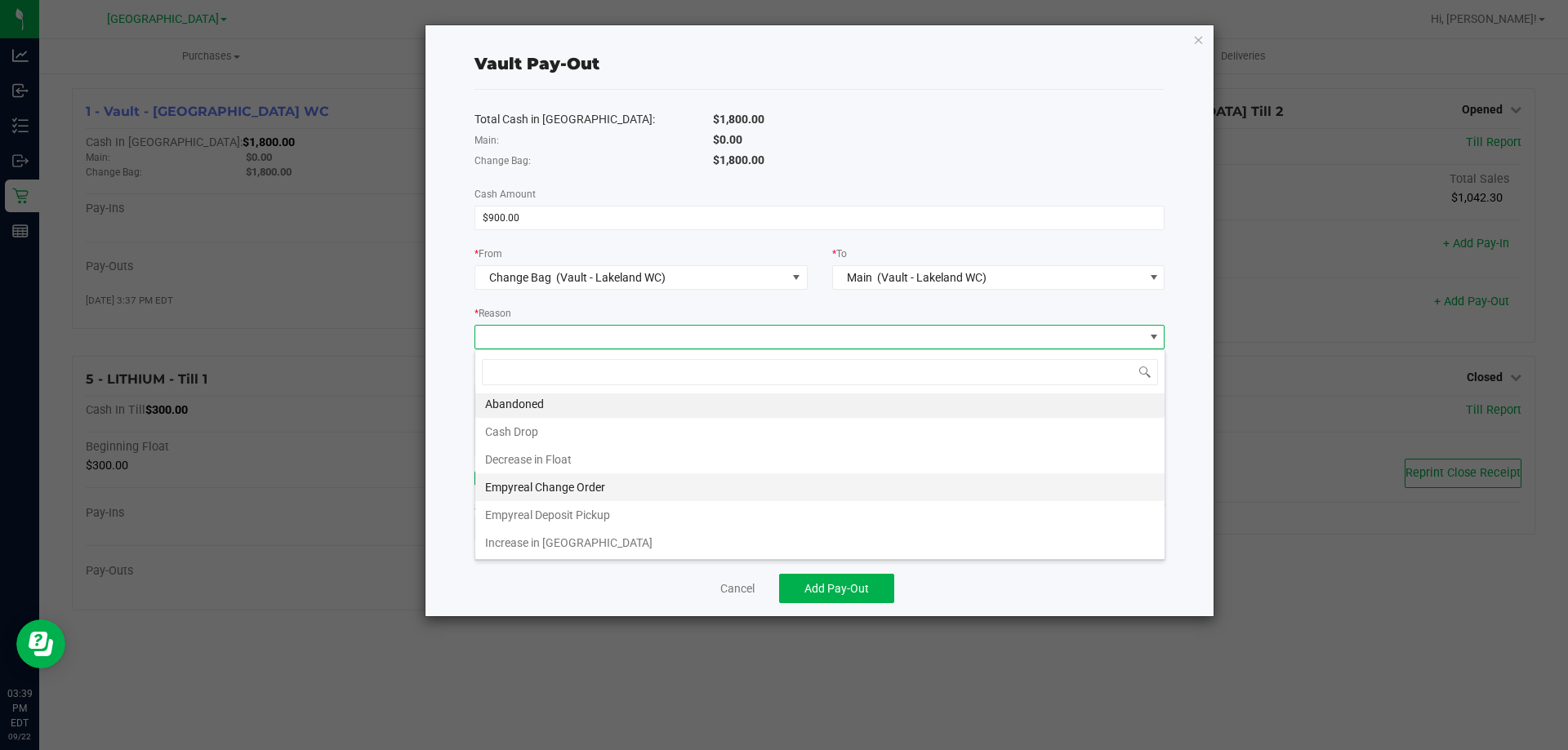
click at [576, 485] on li "Empyreal Change Order" at bounding box center [820, 488] width 690 height 28
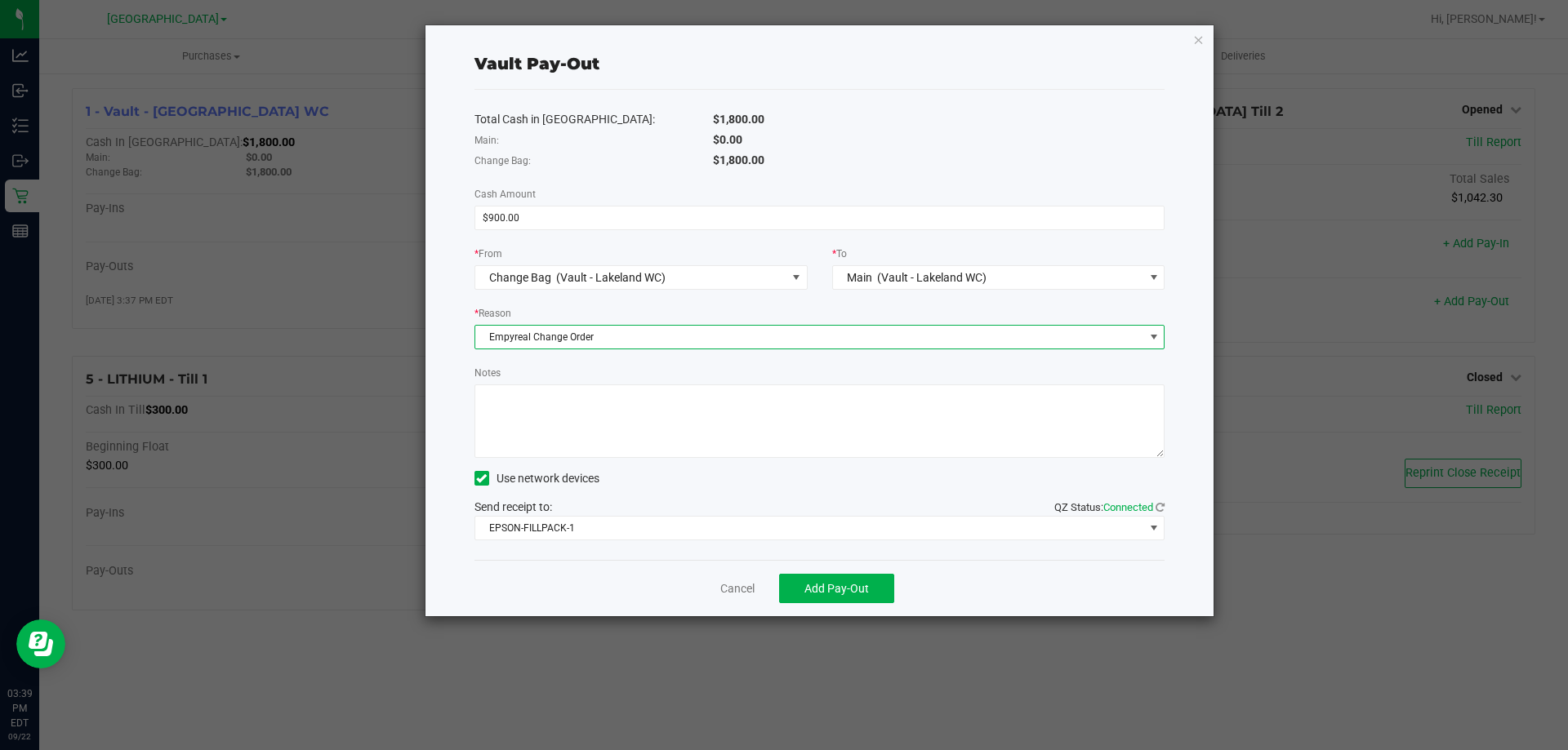
click at [682, 426] on textarea "Notes" at bounding box center [820, 421] width 691 height 73
type textarea "change order"
click at [839, 585] on span "Add Pay-Out" at bounding box center [837, 588] width 65 height 13
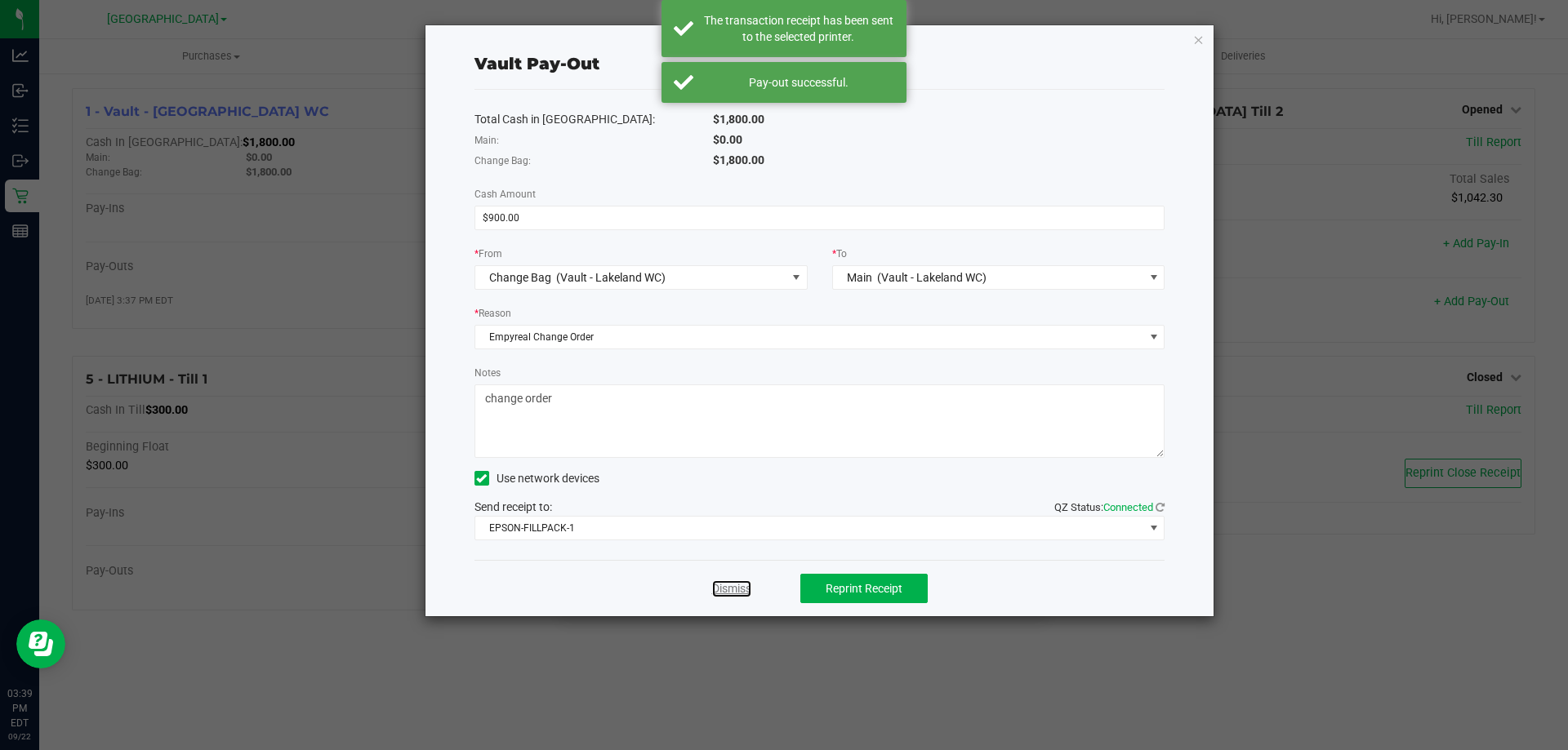
click at [749, 591] on link "Dismiss" at bounding box center [732, 589] width 39 height 17
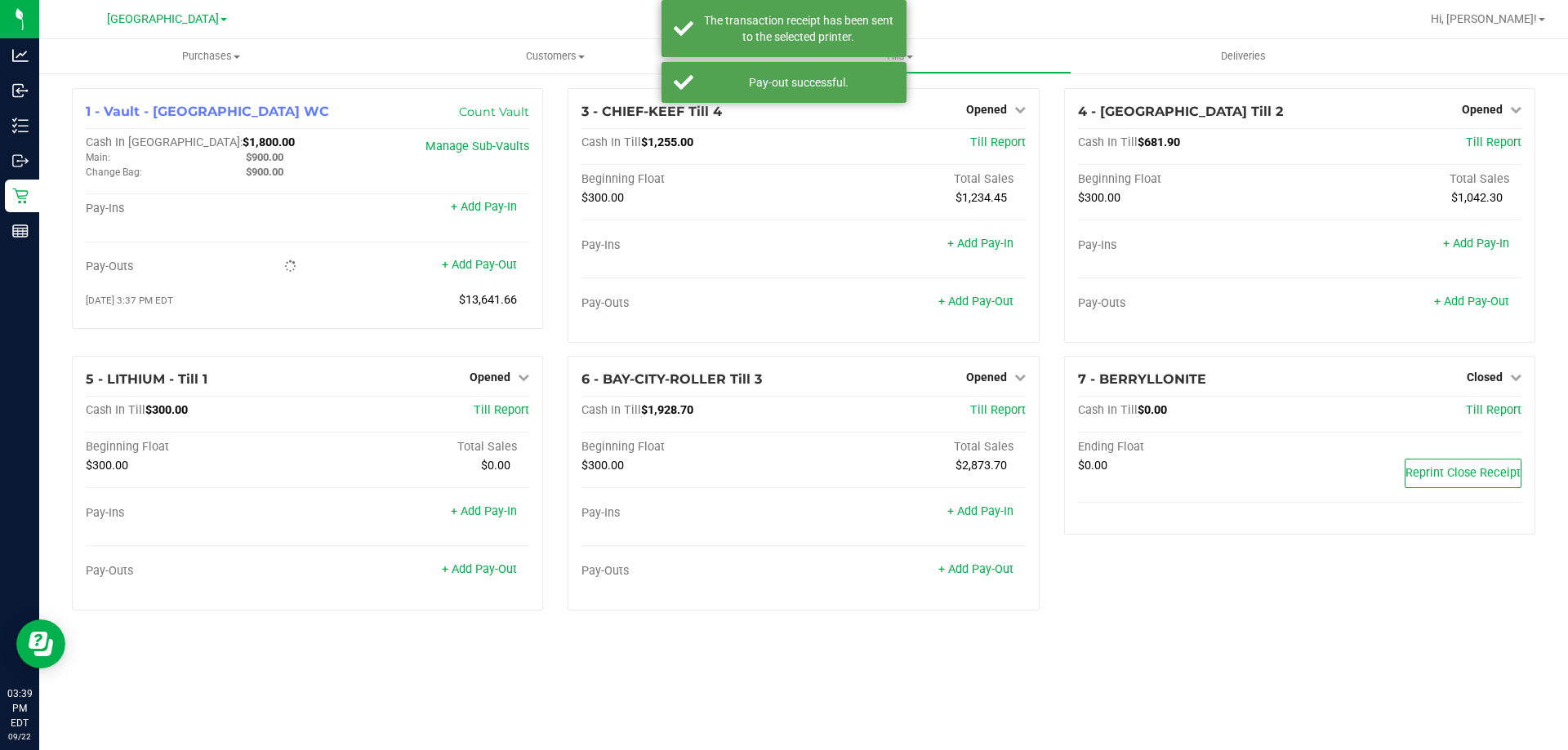
click at [603, 655] on div "Purchases Summary of purchases Fulfillment All purchases Customers All customer…" at bounding box center [803, 395] width 1529 height 711
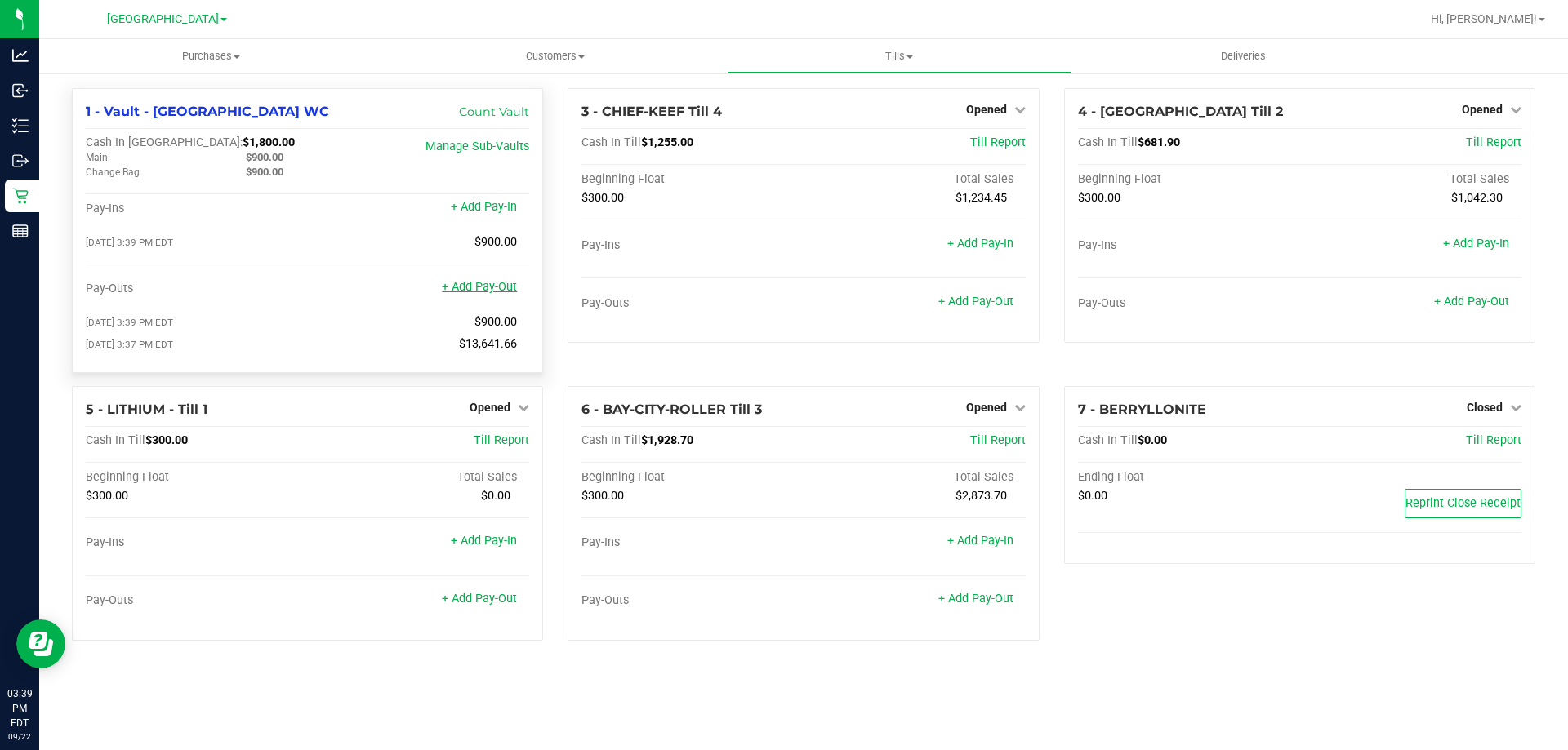
click at [466, 294] on link "+ Add Pay-Out" at bounding box center [479, 287] width 75 height 14
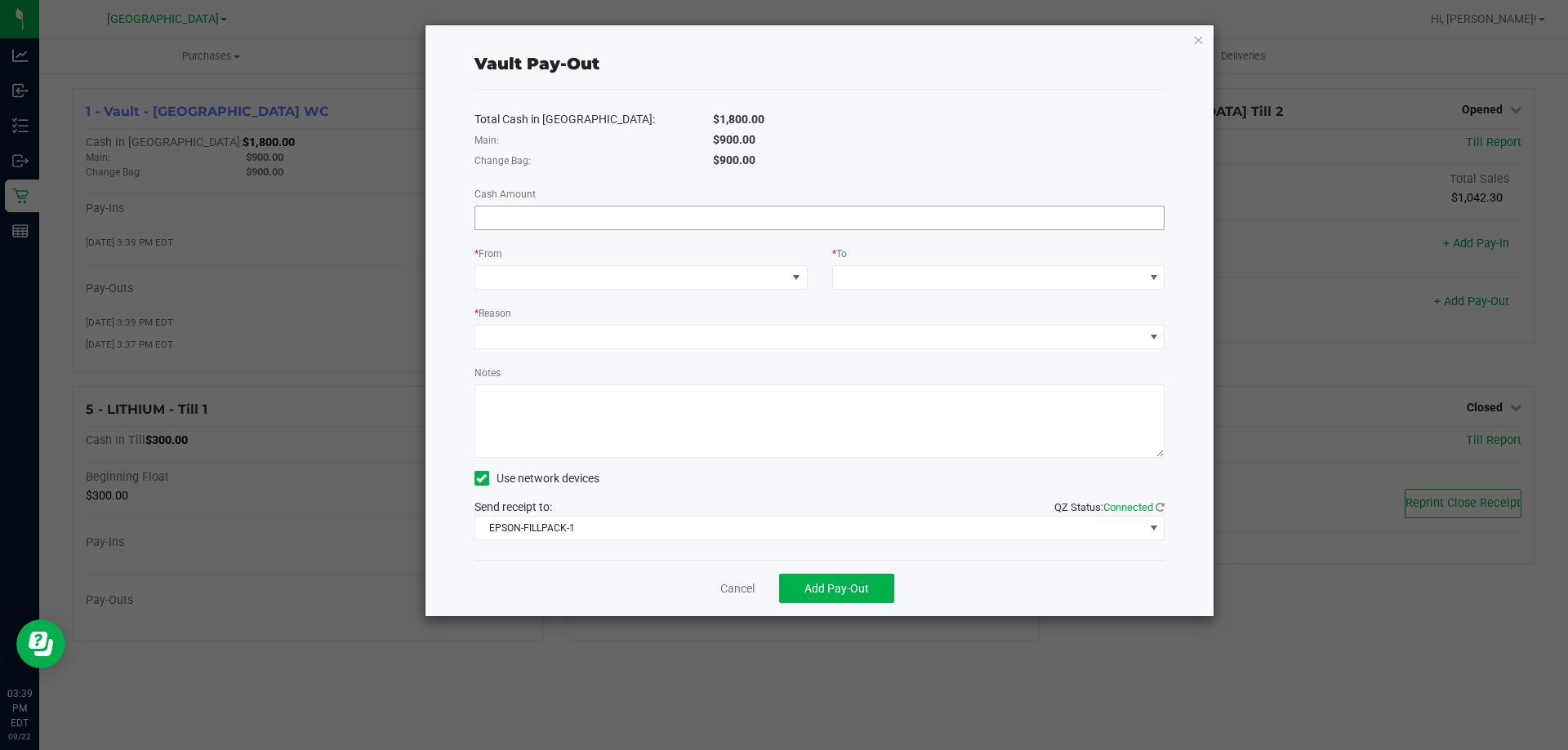
click at [572, 212] on input at bounding box center [820, 217] width 690 height 23
type input "$900.00"
click at [588, 274] on span at bounding box center [631, 277] width 311 height 23
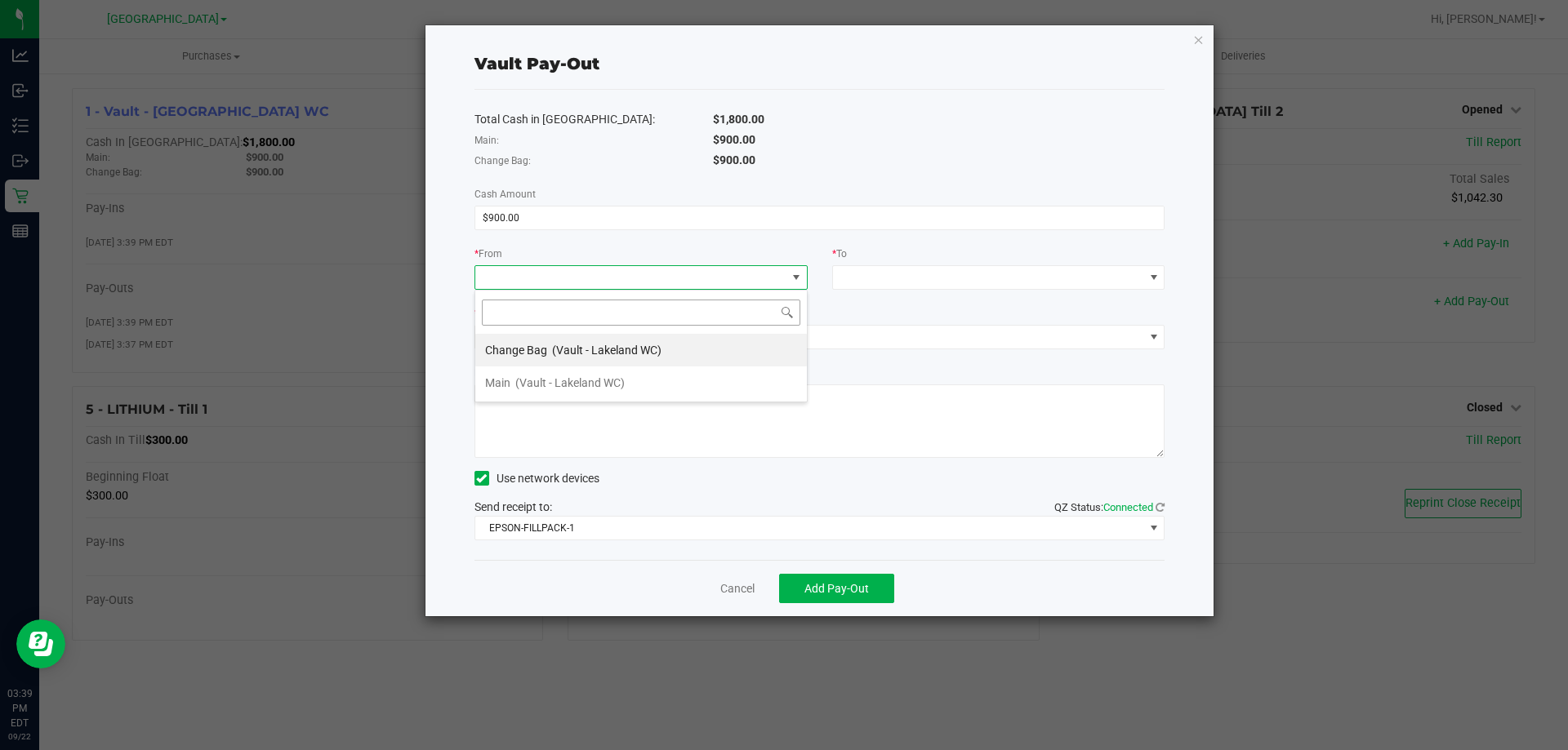
scroll to position [25, 333]
click at [501, 379] on span "Main" at bounding box center [498, 383] width 26 height 13
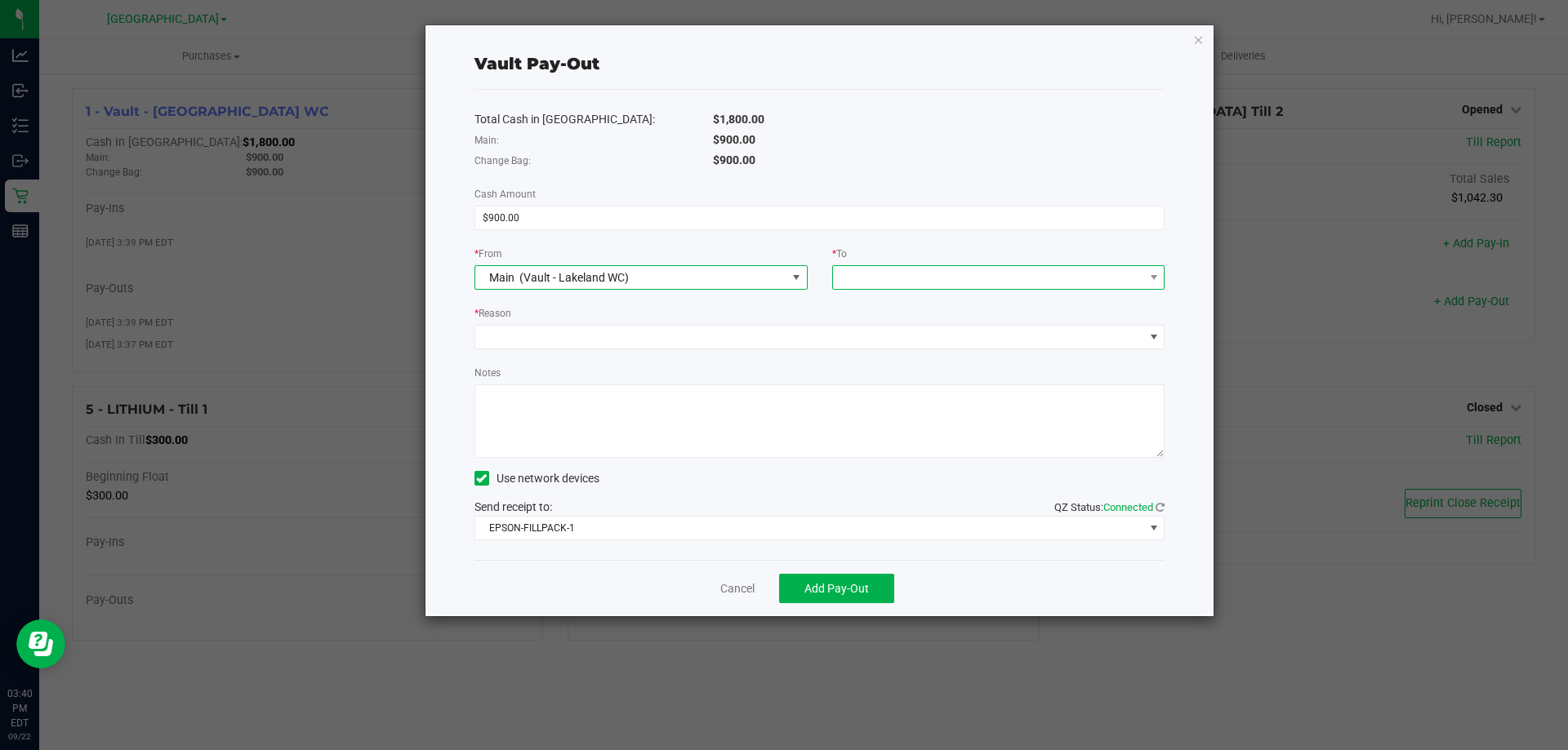
click at [934, 271] on span at bounding box center [988, 277] width 311 height 23
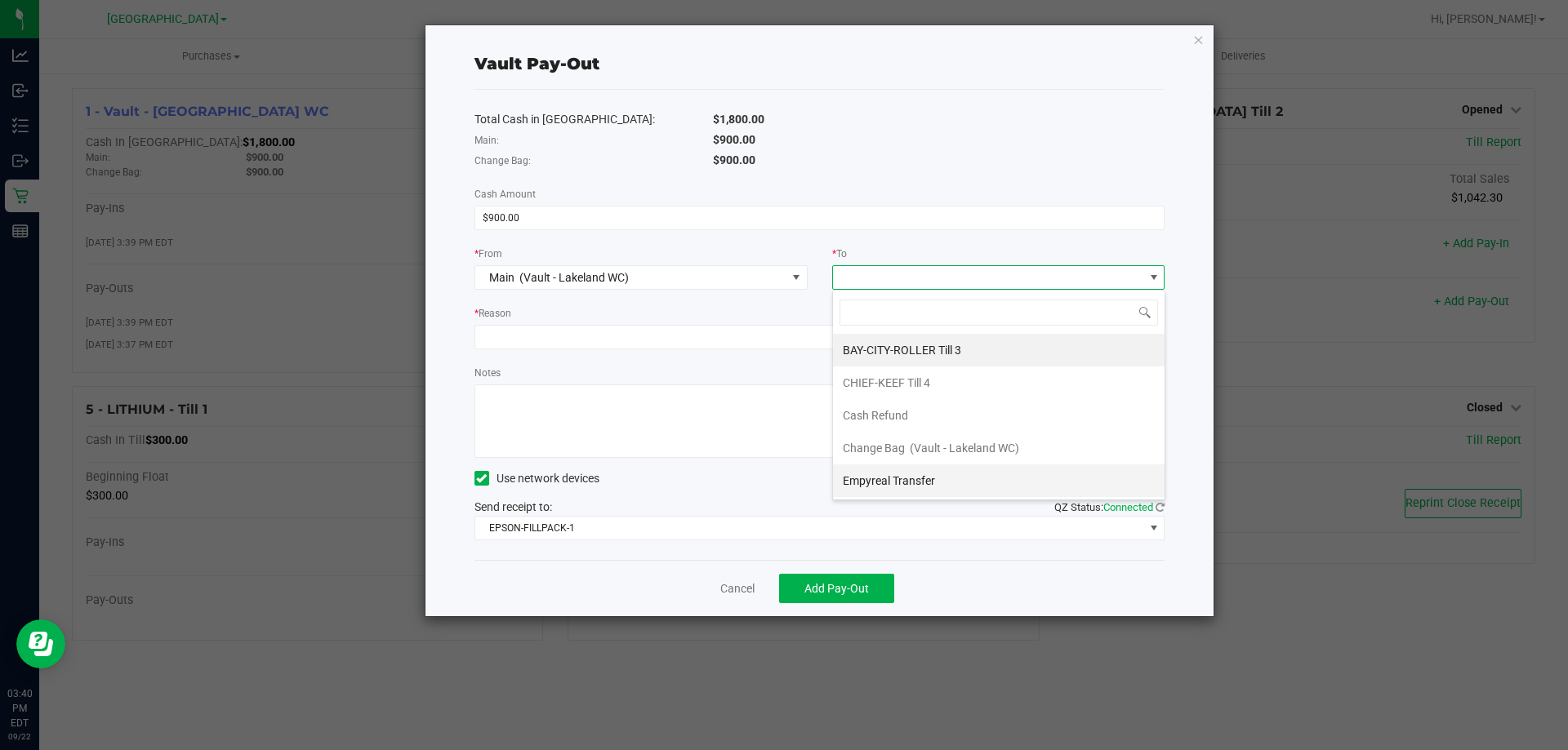
click at [908, 476] on span "Empyreal Transfer" at bounding box center [889, 481] width 92 height 13
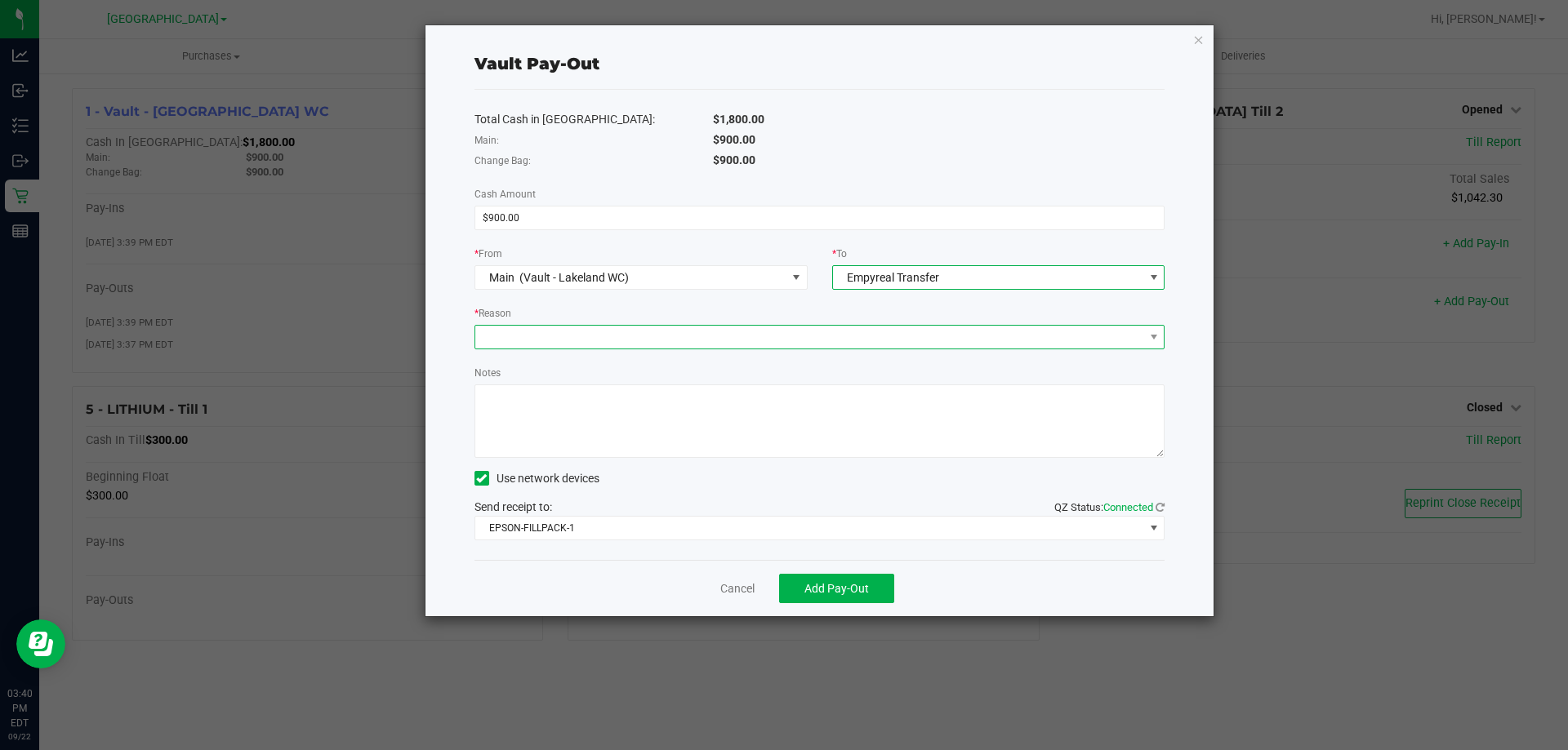
click at [670, 343] on span at bounding box center [810, 337] width 669 height 23
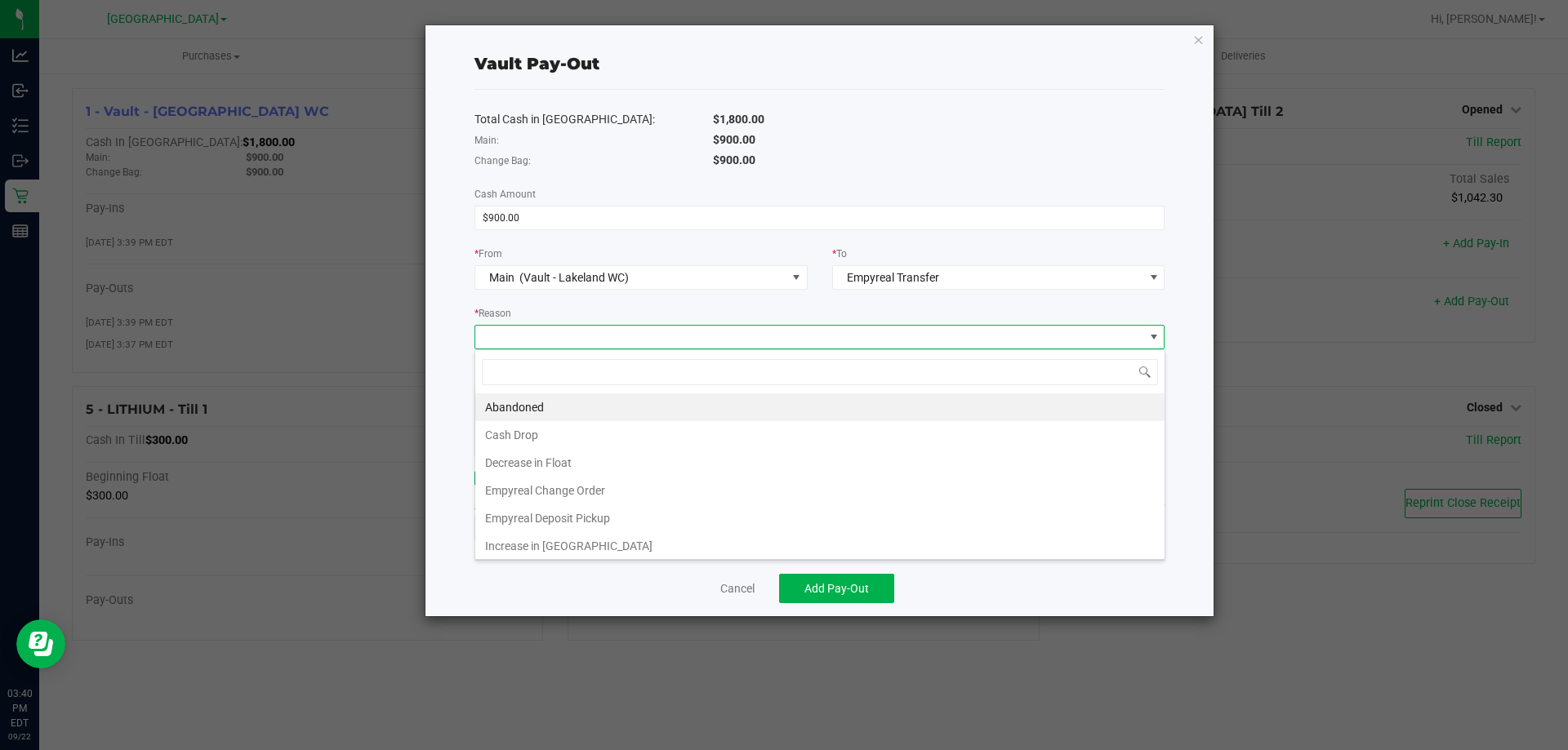
scroll to position [25, 690]
click at [609, 488] on li "Empyreal Change Order" at bounding box center [820, 490] width 690 height 28
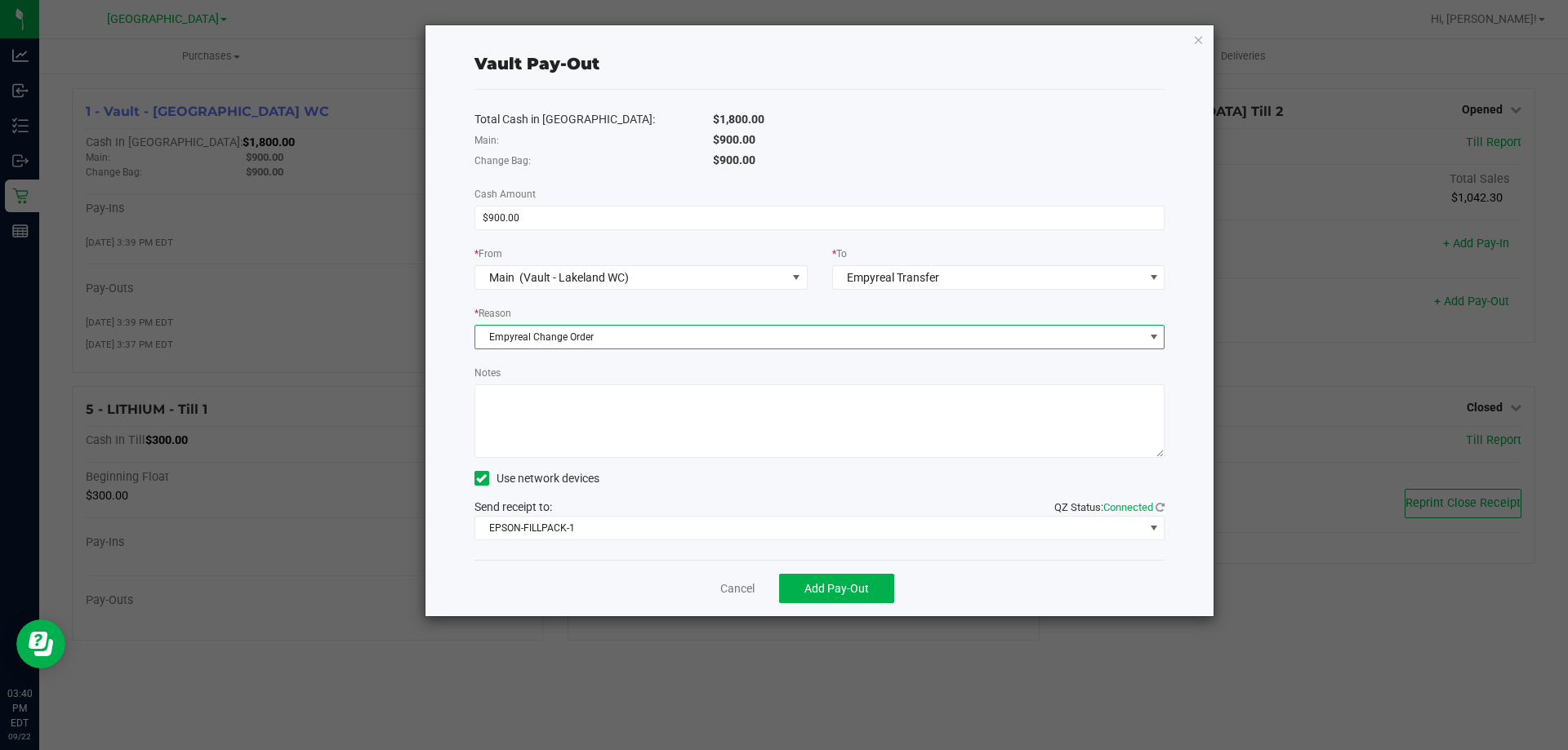
click at [645, 422] on textarea "Notes" at bounding box center [820, 421] width 691 height 73
type textarea "change order"
click at [836, 586] on span "Add Pay-Out" at bounding box center [837, 588] width 65 height 13
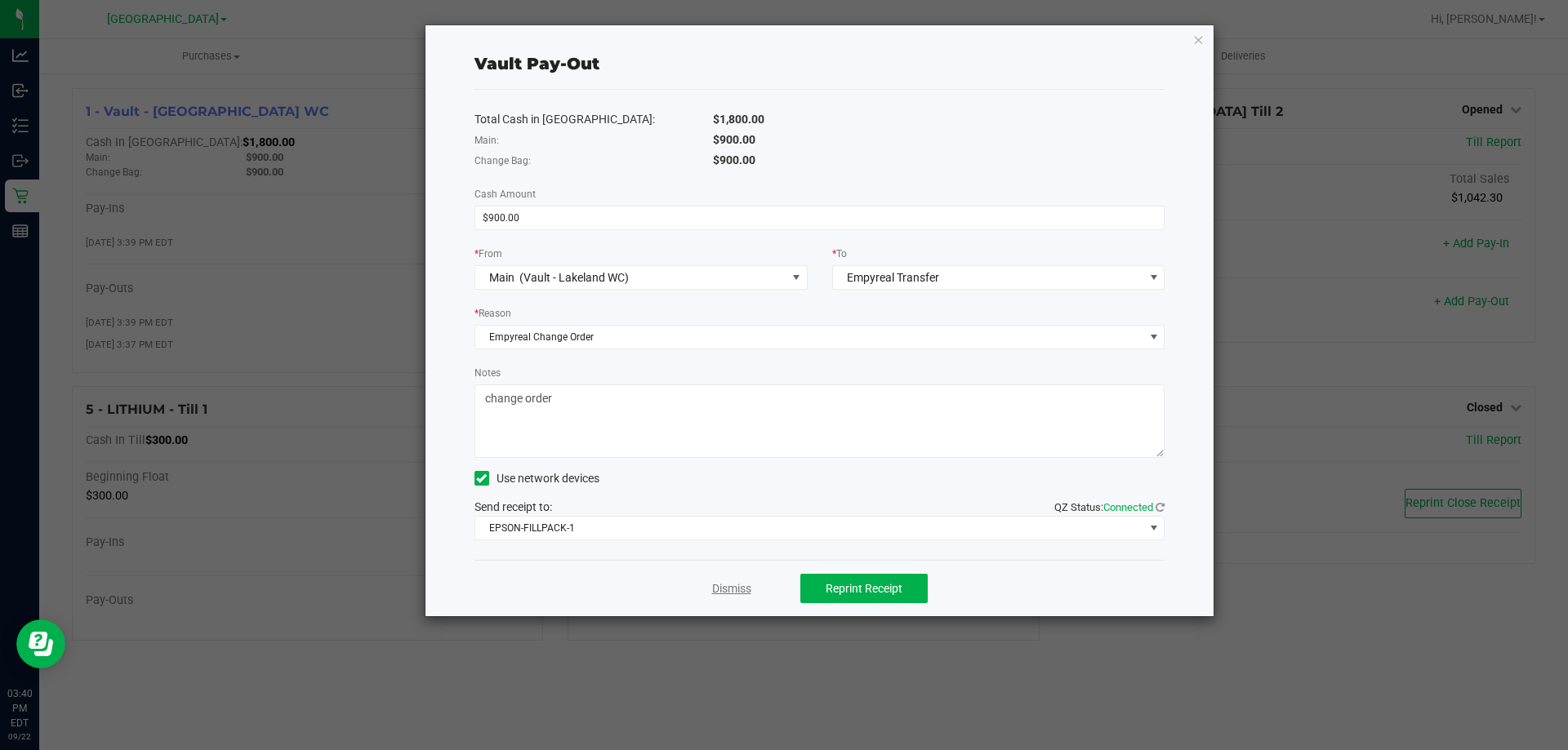
click at [733, 592] on link "Dismiss" at bounding box center [732, 589] width 39 height 17
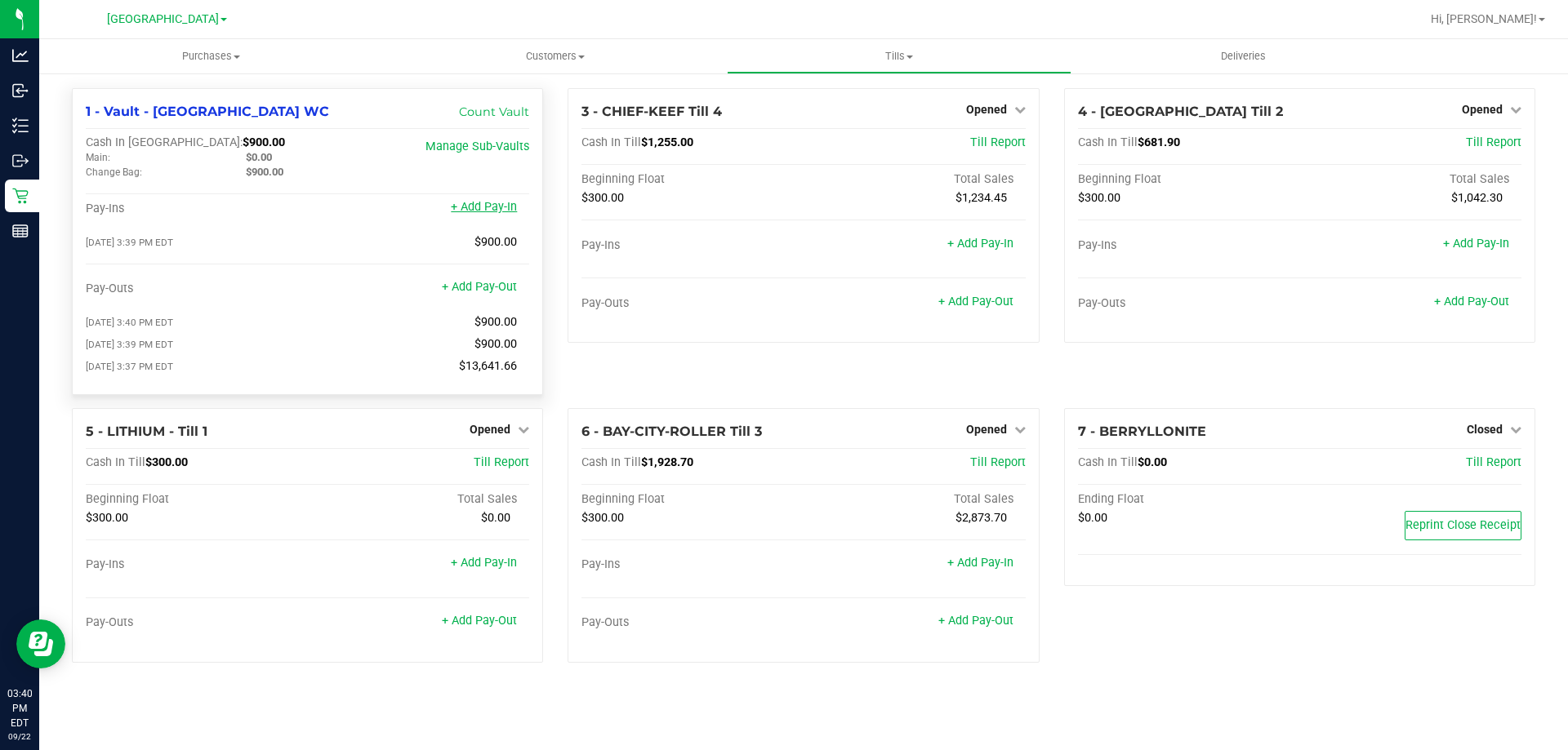
click at [501, 208] on link "+ Add Pay-In" at bounding box center [484, 207] width 67 height 14
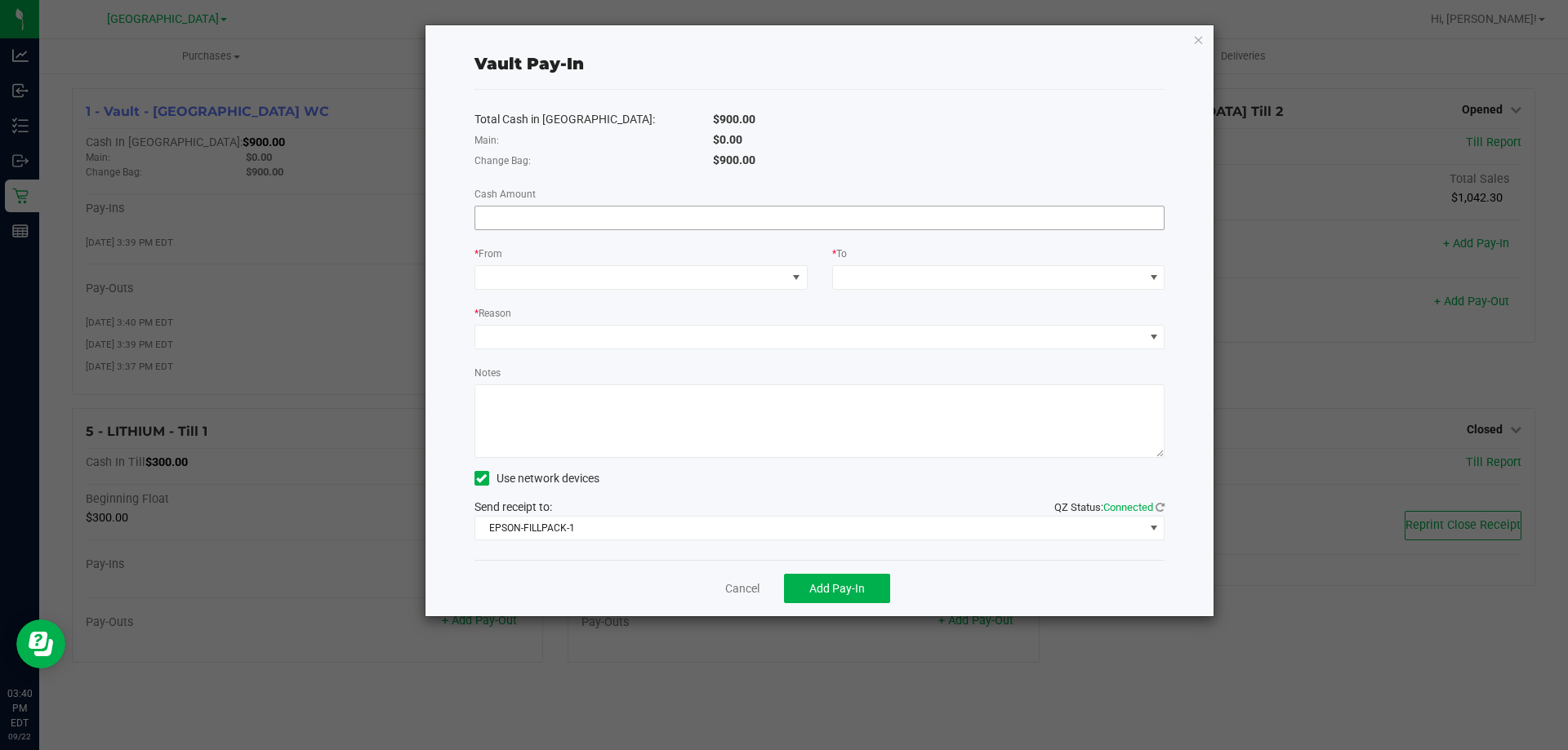
click at [604, 209] on input at bounding box center [820, 217] width 690 height 23
type input "$900.00"
click at [790, 275] on span at bounding box center [796, 277] width 13 height 13
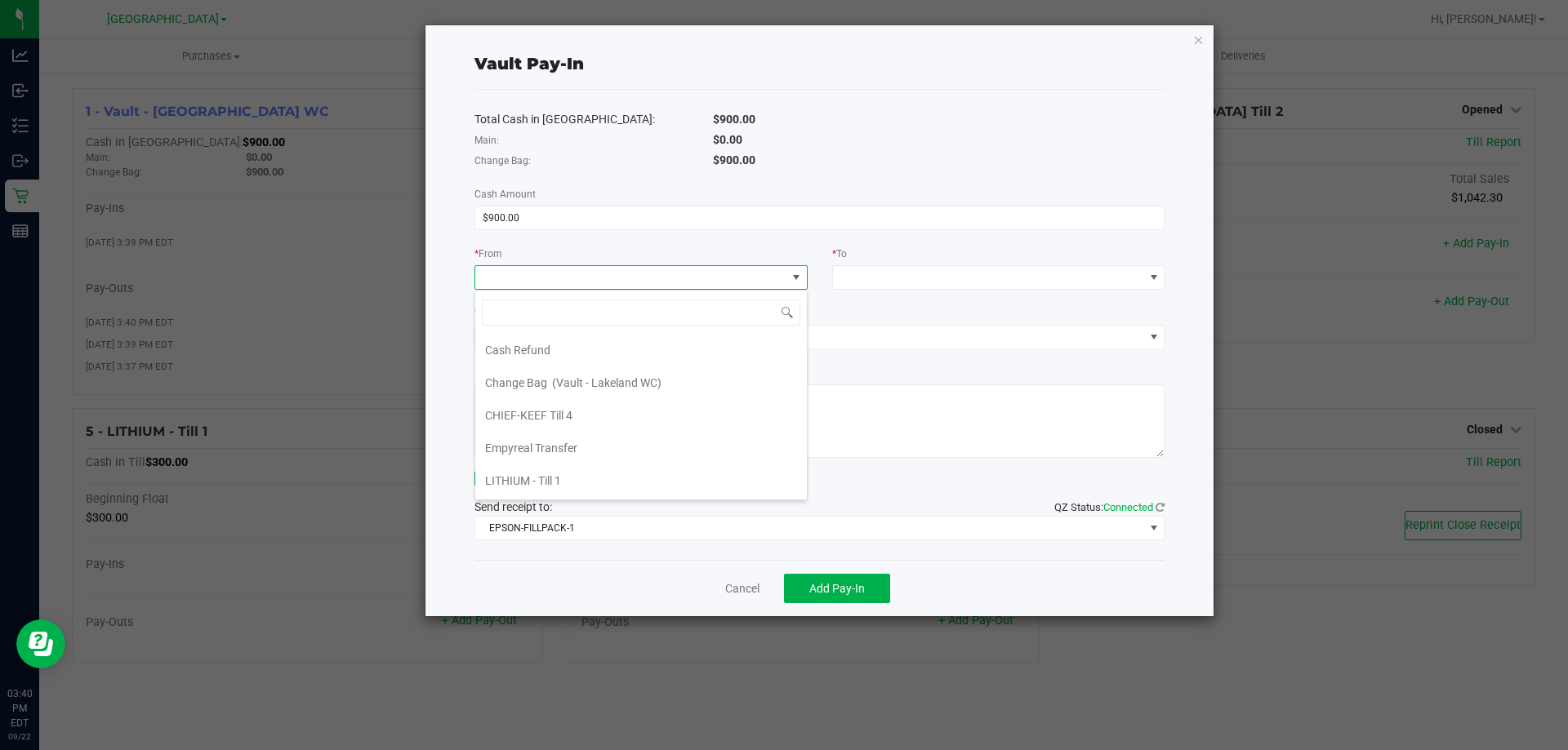
scroll to position [66, 0]
click at [527, 419] on span "Empyreal Transfer" at bounding box center [531, 415] width 92 height 13
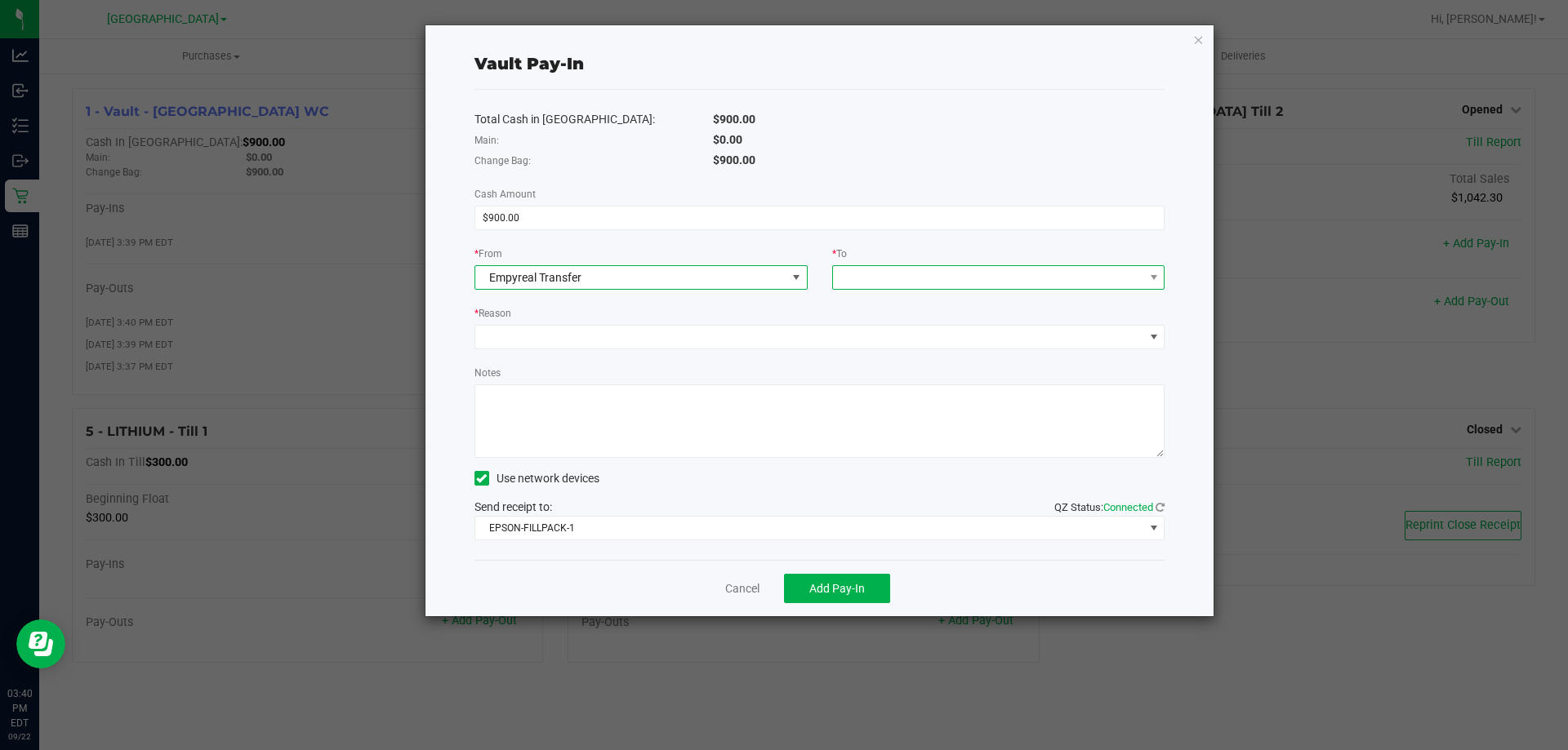
click at [891, 287] on span at bounding box center [988, 277] width 311 height 23
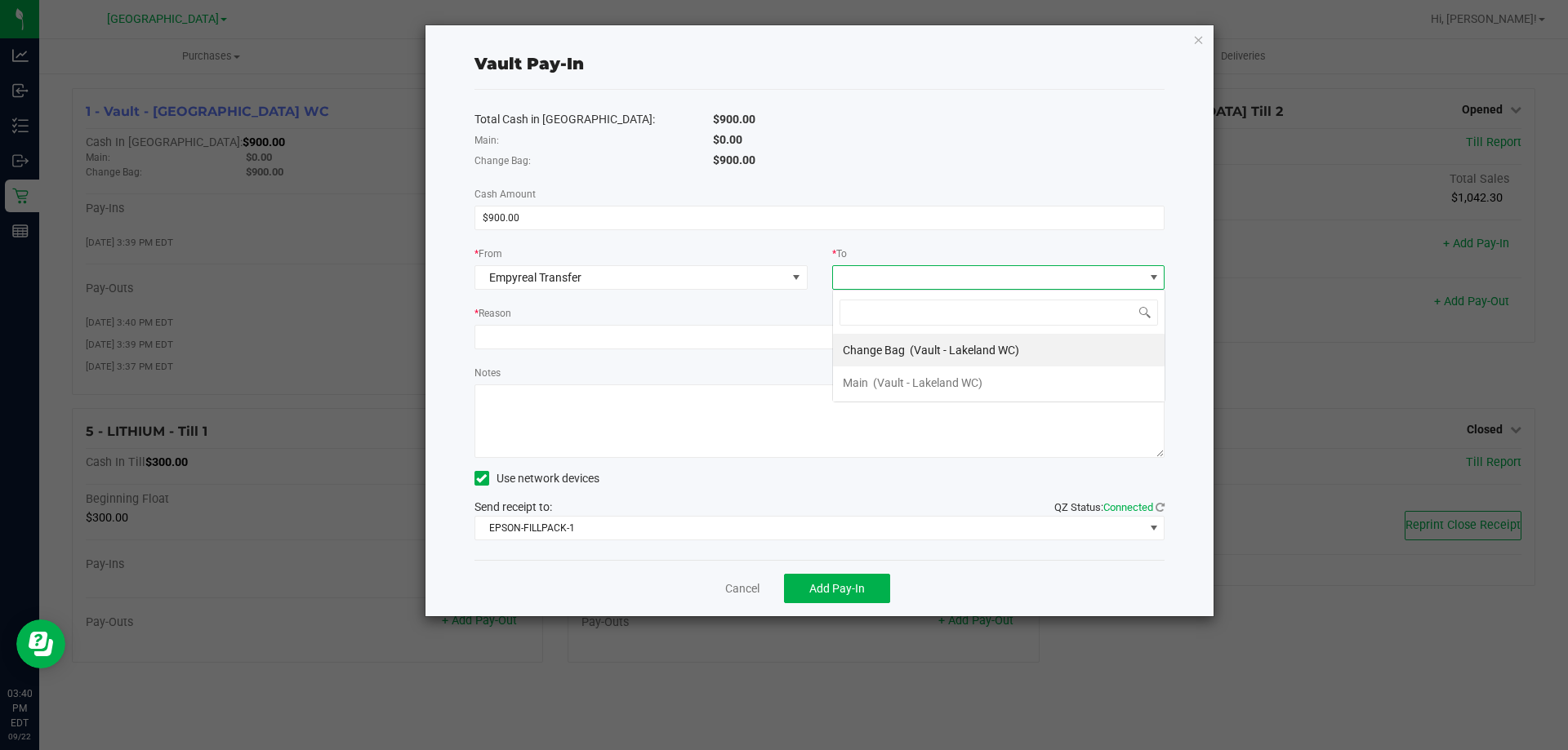
scroll to position [25, 333]
click at [889, 347] on span "Change Bag" at bounding box center [874, 349] width 62 height 13
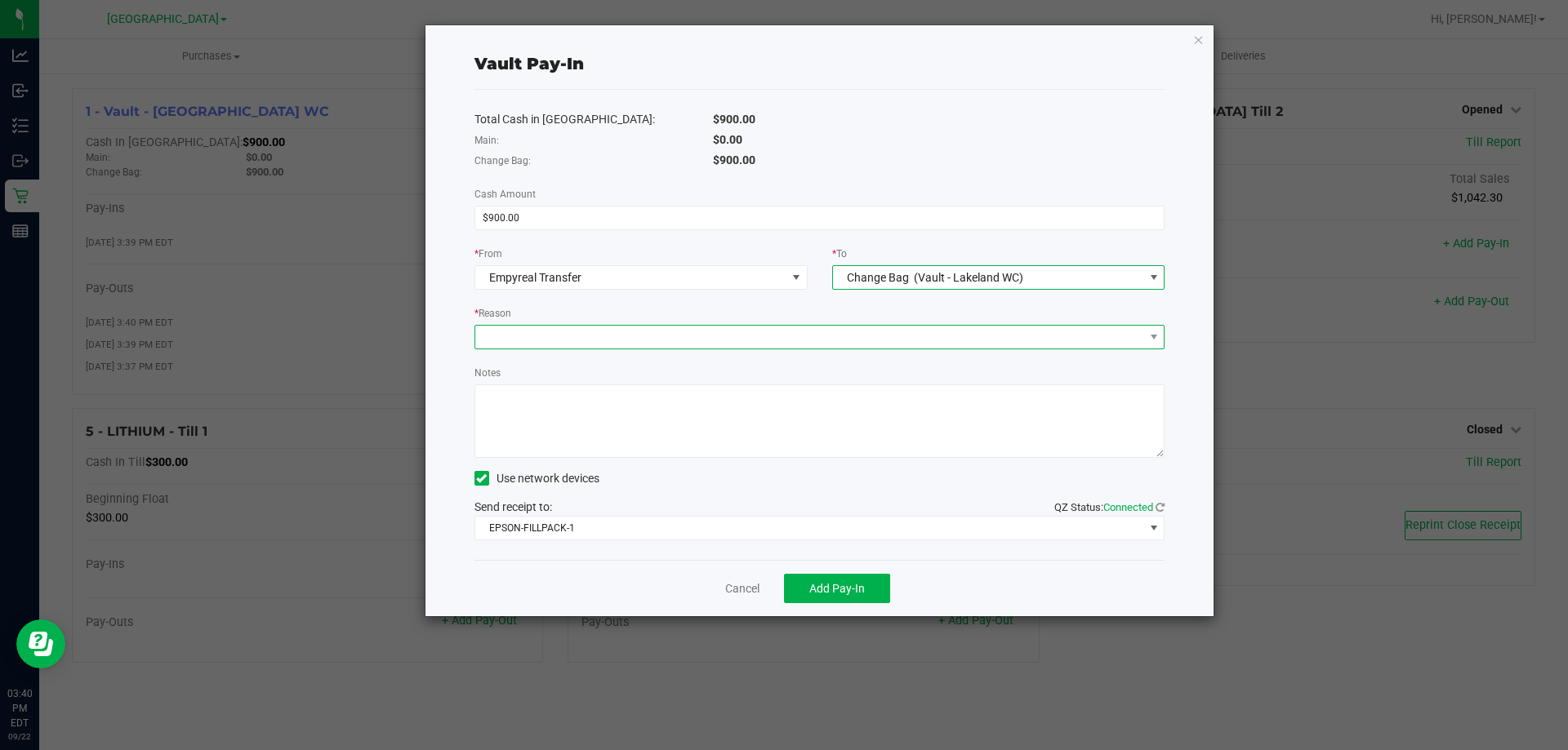
click at [602, 333] on span at bounding box center [810, 337] width 669 height 23
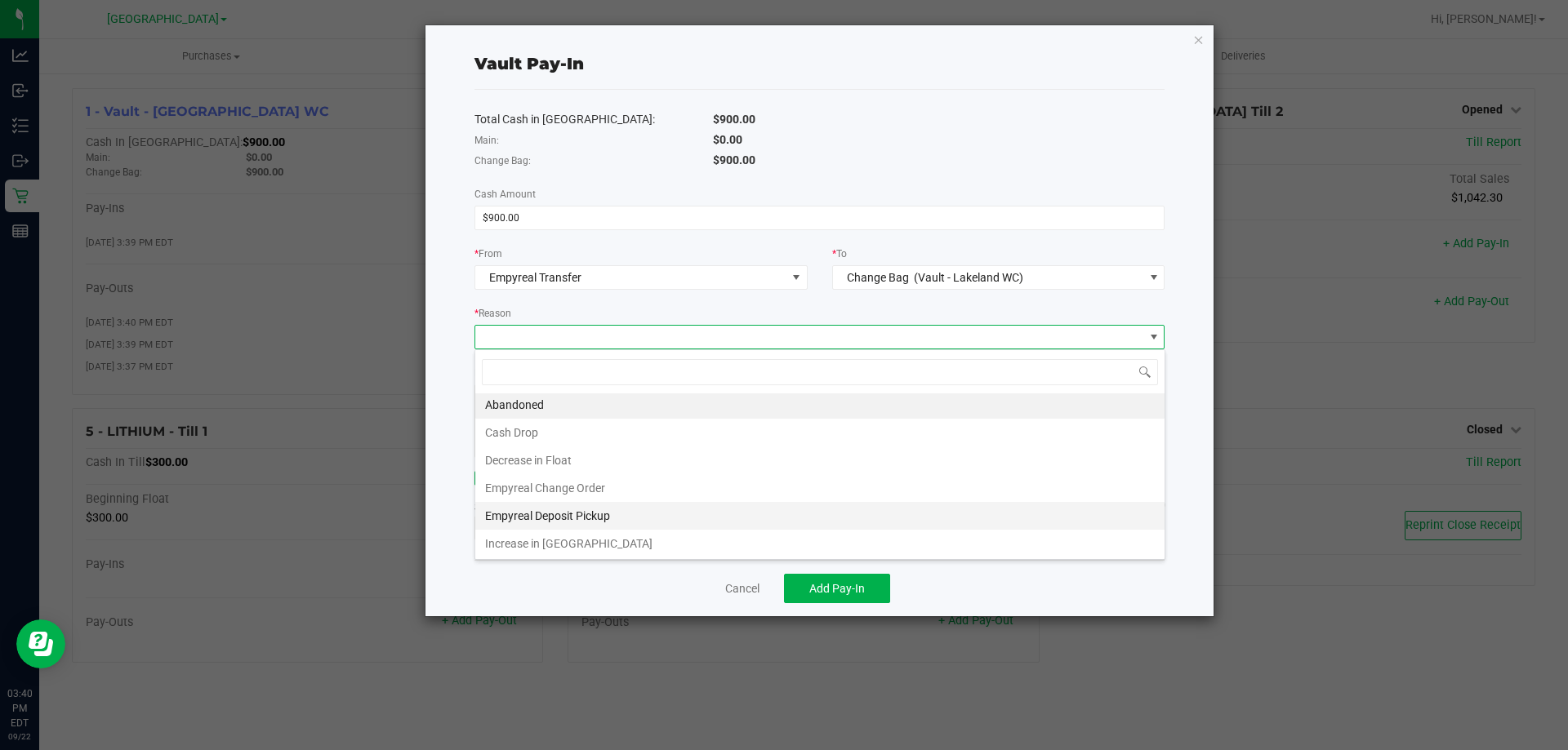
scroll to position [3, 0]
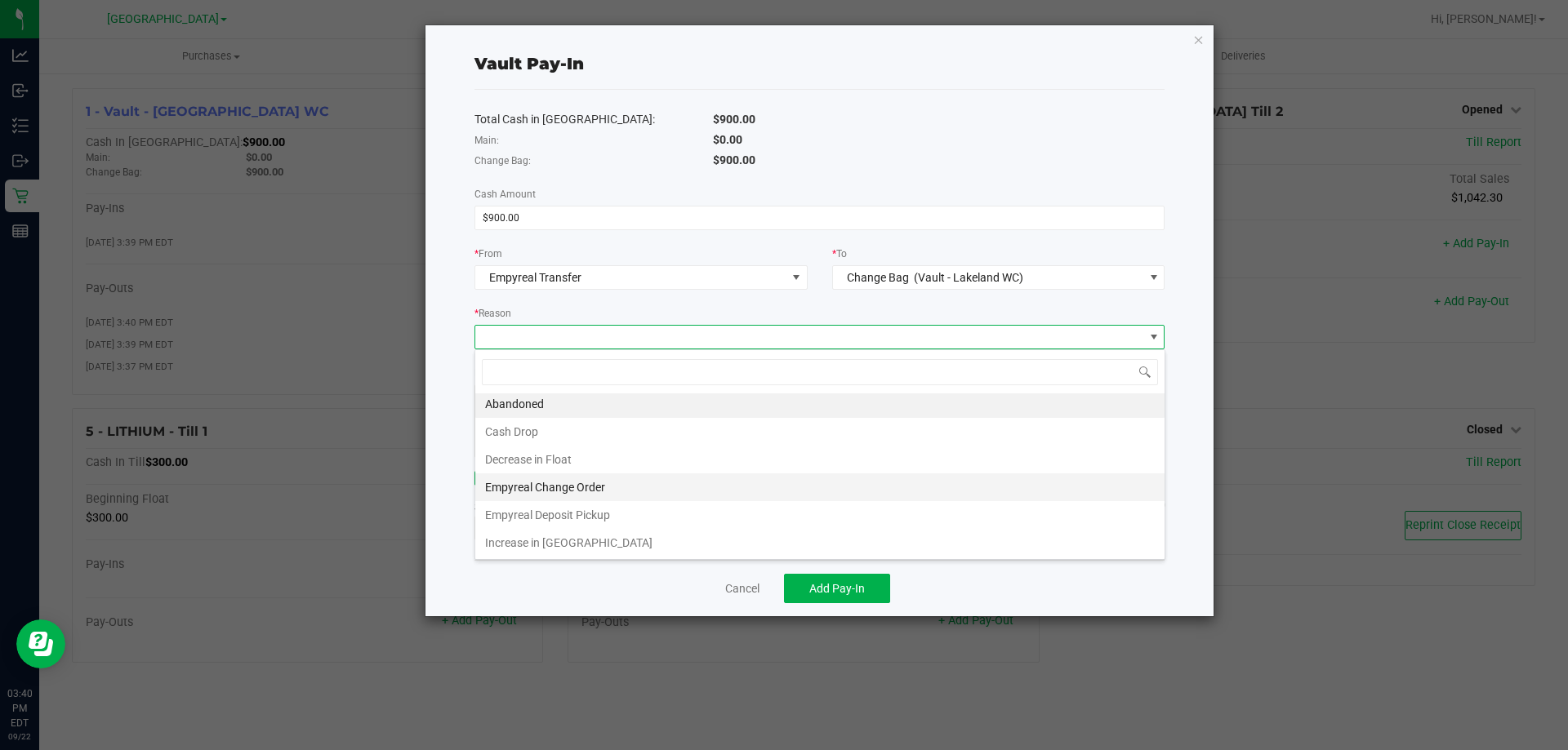
click at [560, 488] on li "Empyreal Change Order" at bounding box center [820, 488] width 690 height 28
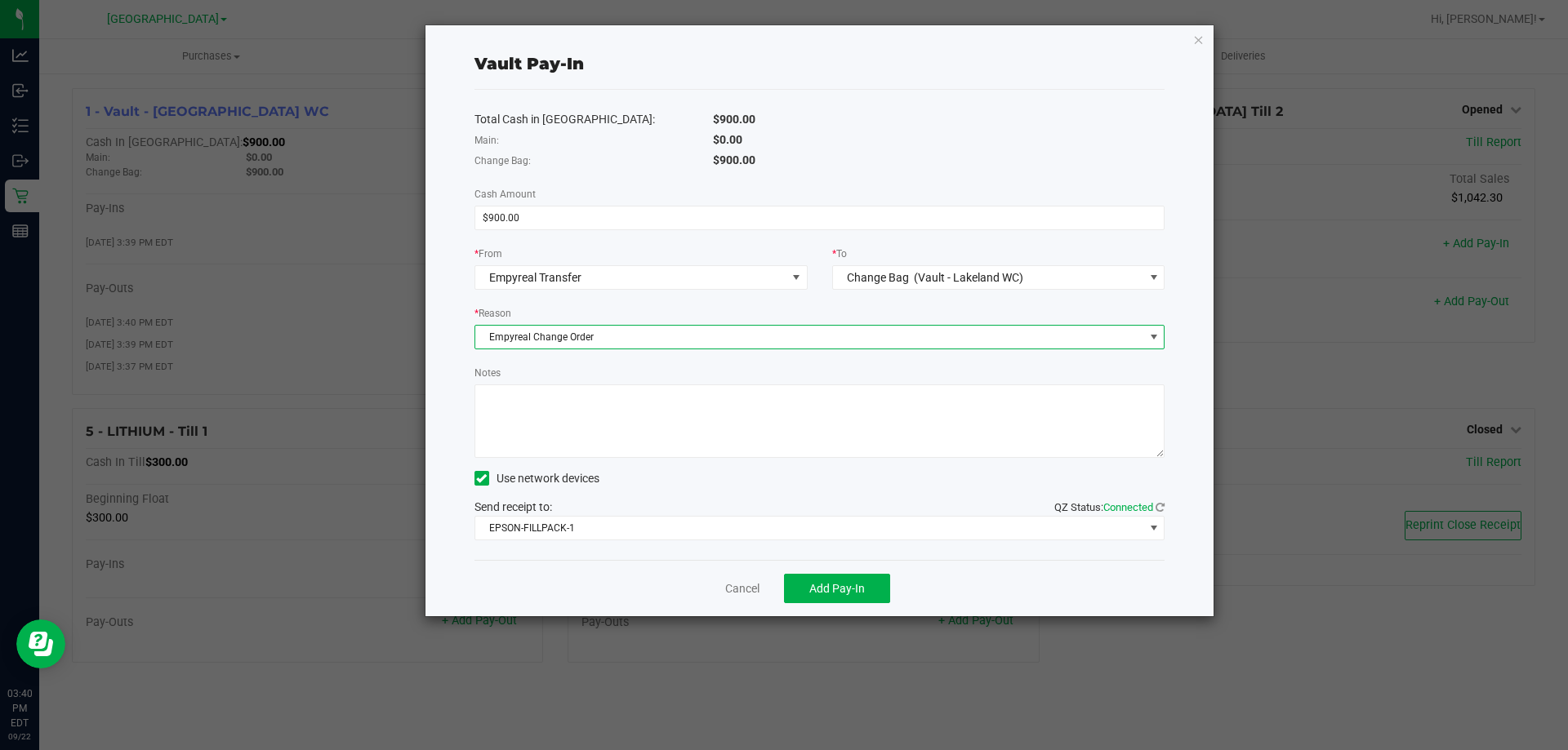
click at [657, 425] on textarea "Notes" at bounding box center [820, 421] width 691 height 73
type textarea "change order"
click at [852, 586] on span "Add Pay-In" at bounding box center [836, 588] width 55 height 13
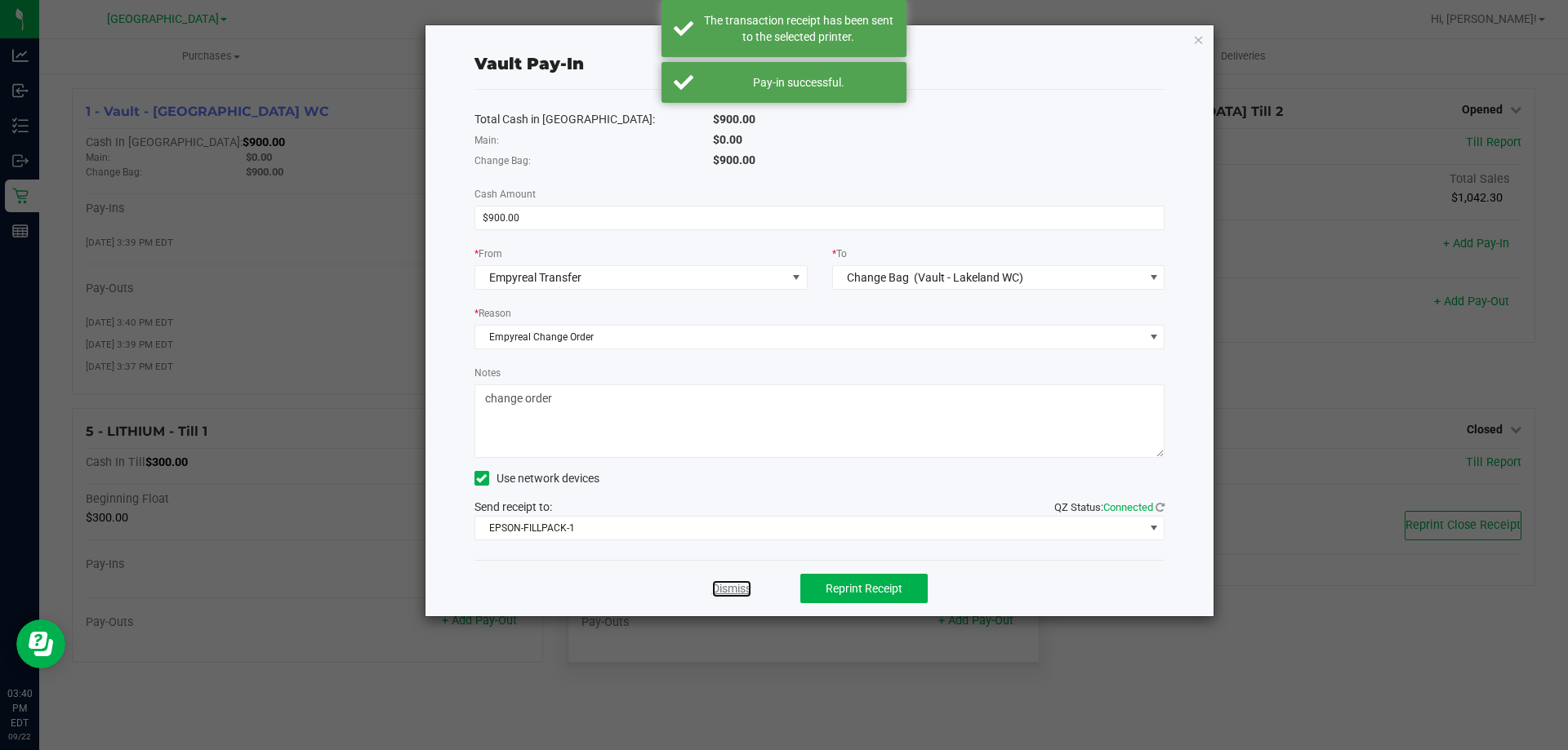
click at [734, 589] on link "Dismiss" at bounding box center [732, 589] width 39 height 17
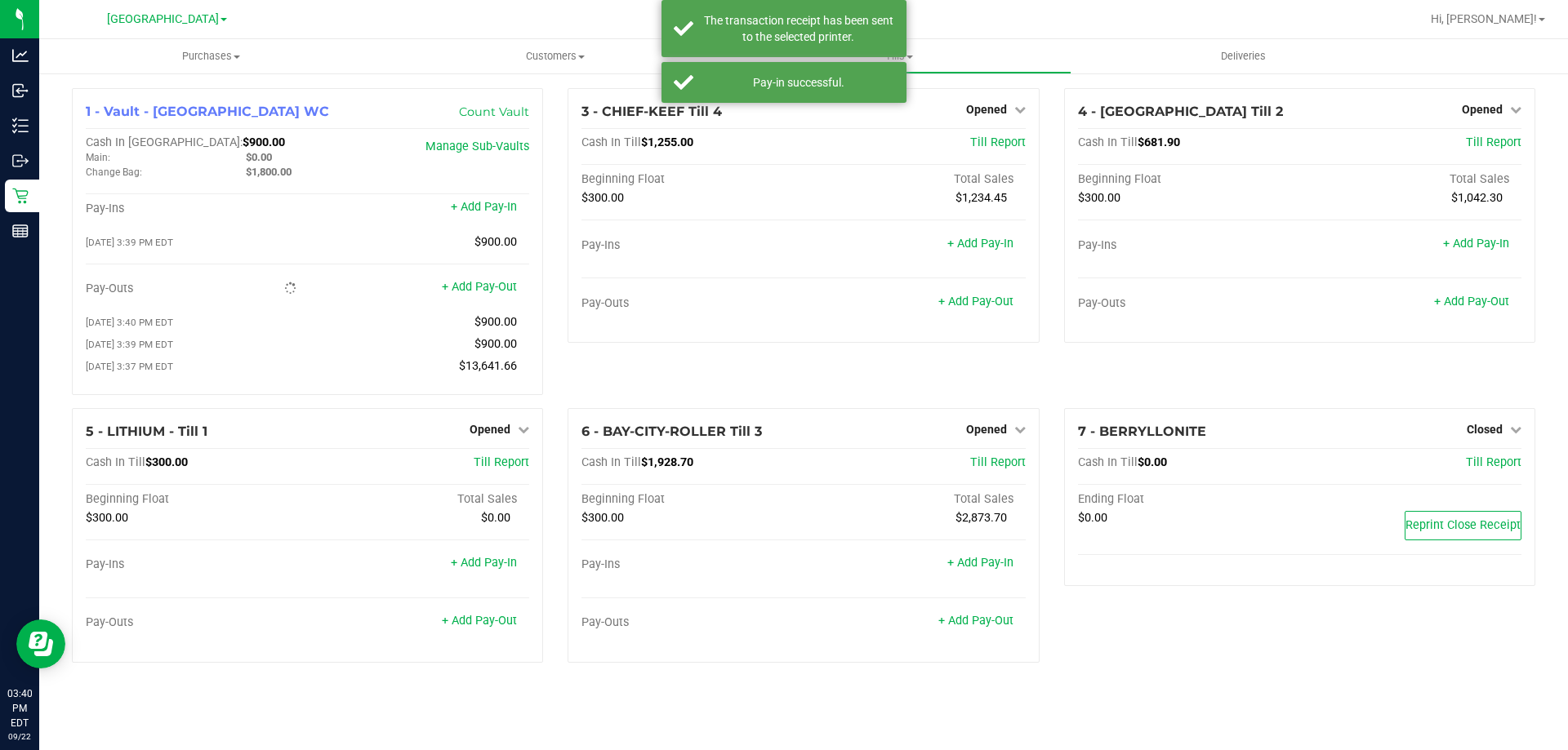
click at [688, 375] on div "3 - CHIEF-KEEF Till 4 Opened Close Till Cash In Till $1,255.00 Till Report Begi…" at bounding box center [802, 248] width 495 height 320
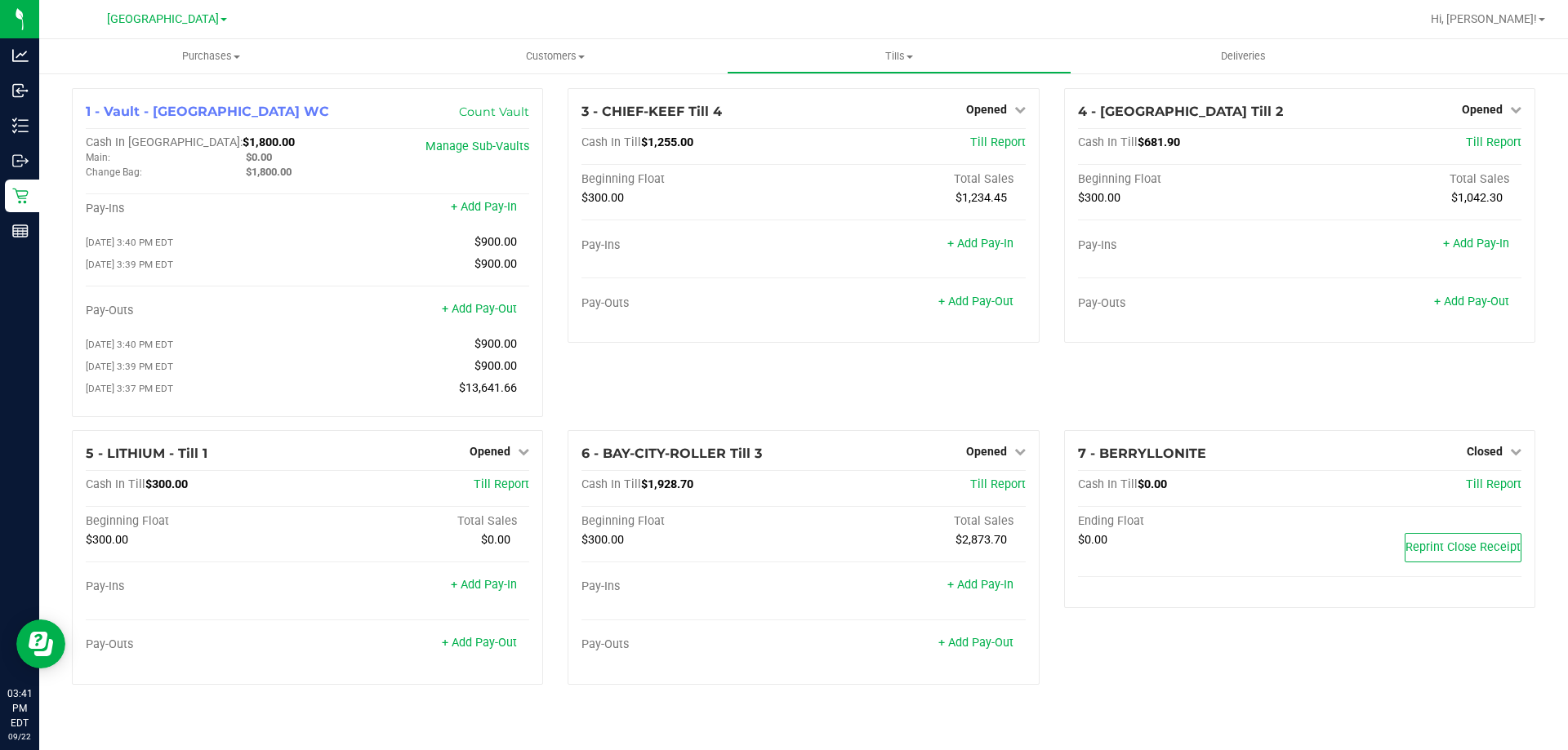
click at [916, 373] on div "3 - CHIEF-KEEF Till 4 Opened Close Till Cash In Till $1,255.00 Till Report Begi…" at bounding box center [802, 258] width 495 height 342
click at [1559, 55] on ul "Purchases Summary of purchases Fulfillment All purchases Customers All customer…" at bounding box center [823, 56] width 1568 height 35
click at [1542, 20] on span at bounding box center [1542, 20] width 7 height 3
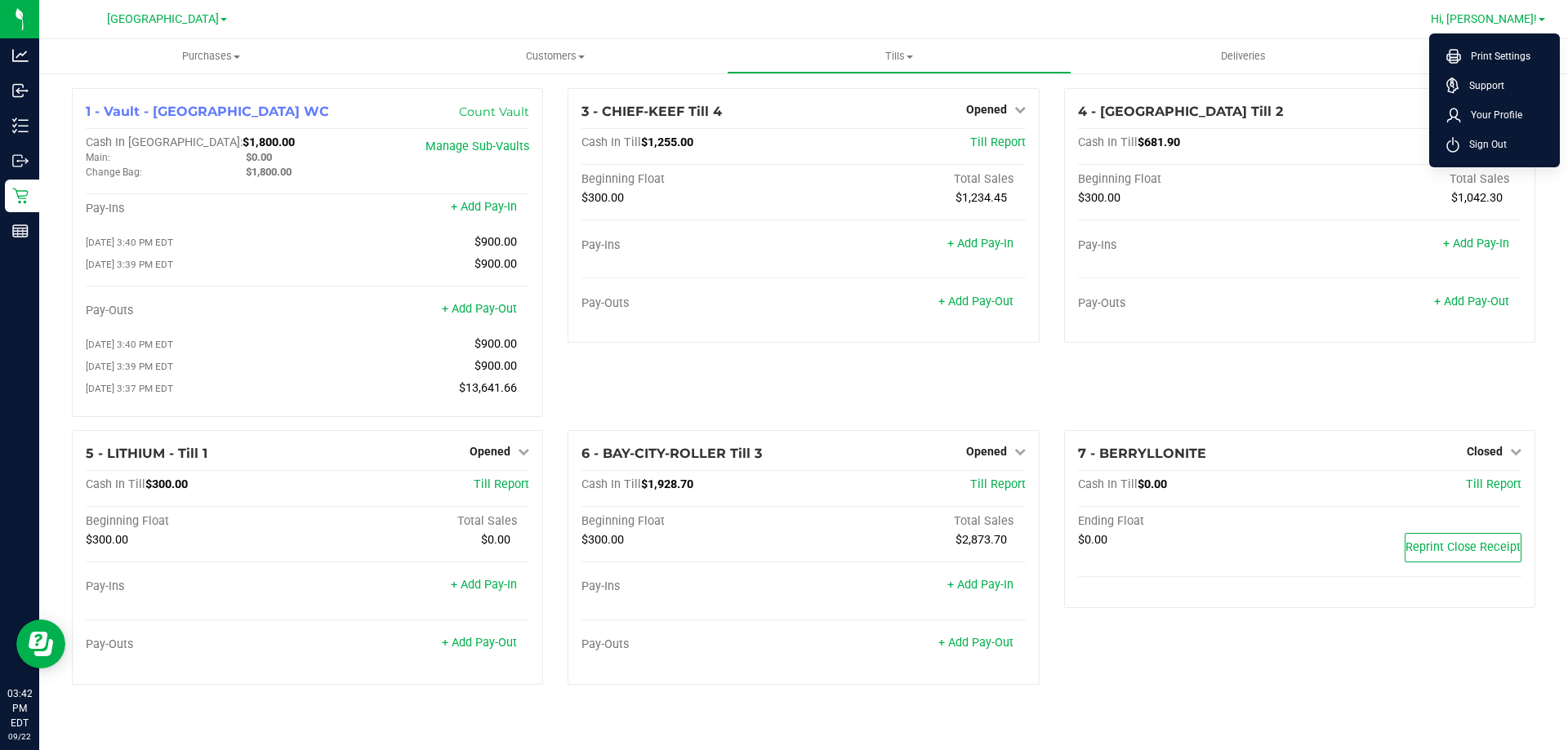
click at [1483, 146] on span "Sign Out" at bounding box center [1484, 144] width 48 height 16
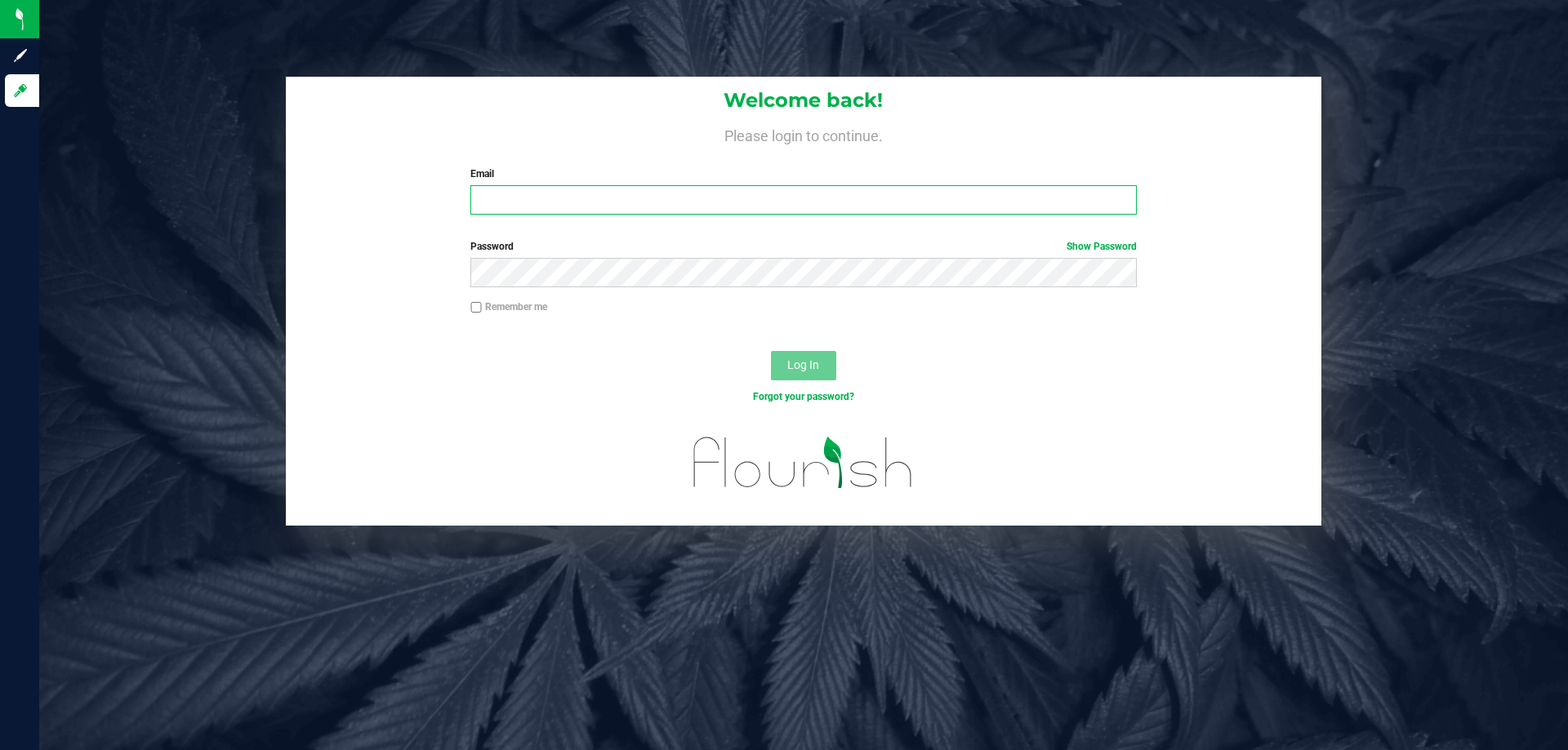
click at [618, 203] on input "Email" at bounding box center [803, 199] width 666 height 29
type input "[EMAIL_ADDRESS][DOMAIN_NAME]"
click at [771, 351] on button "Log In" at bounding box center [803, 366] width 66 height 29
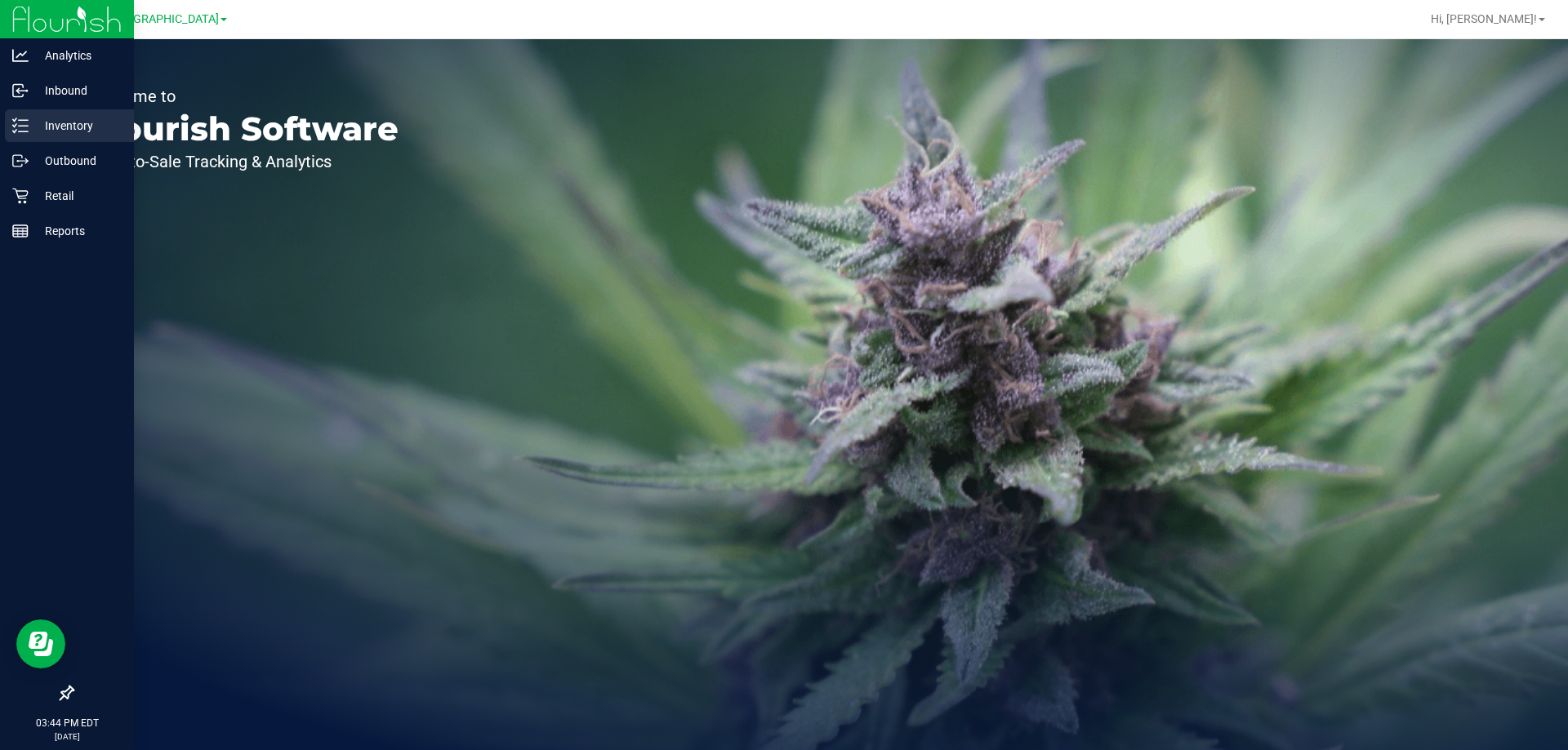
click at [74, 127] on p "Inventory" at bounding box center [78, 125] width 98 height 20
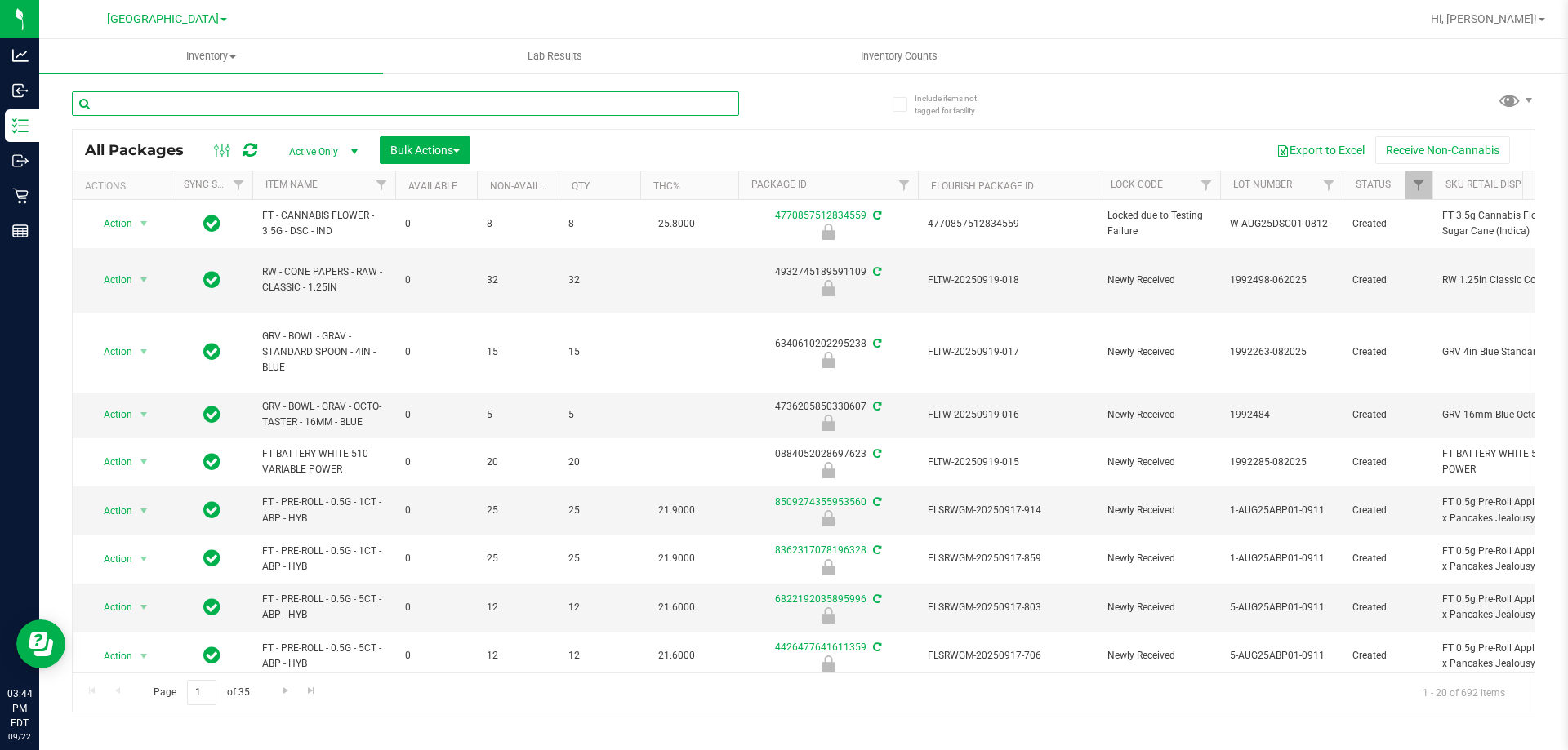
click at [203, 101] on input "text" at bounding box center [405, 103] width 668 height 25
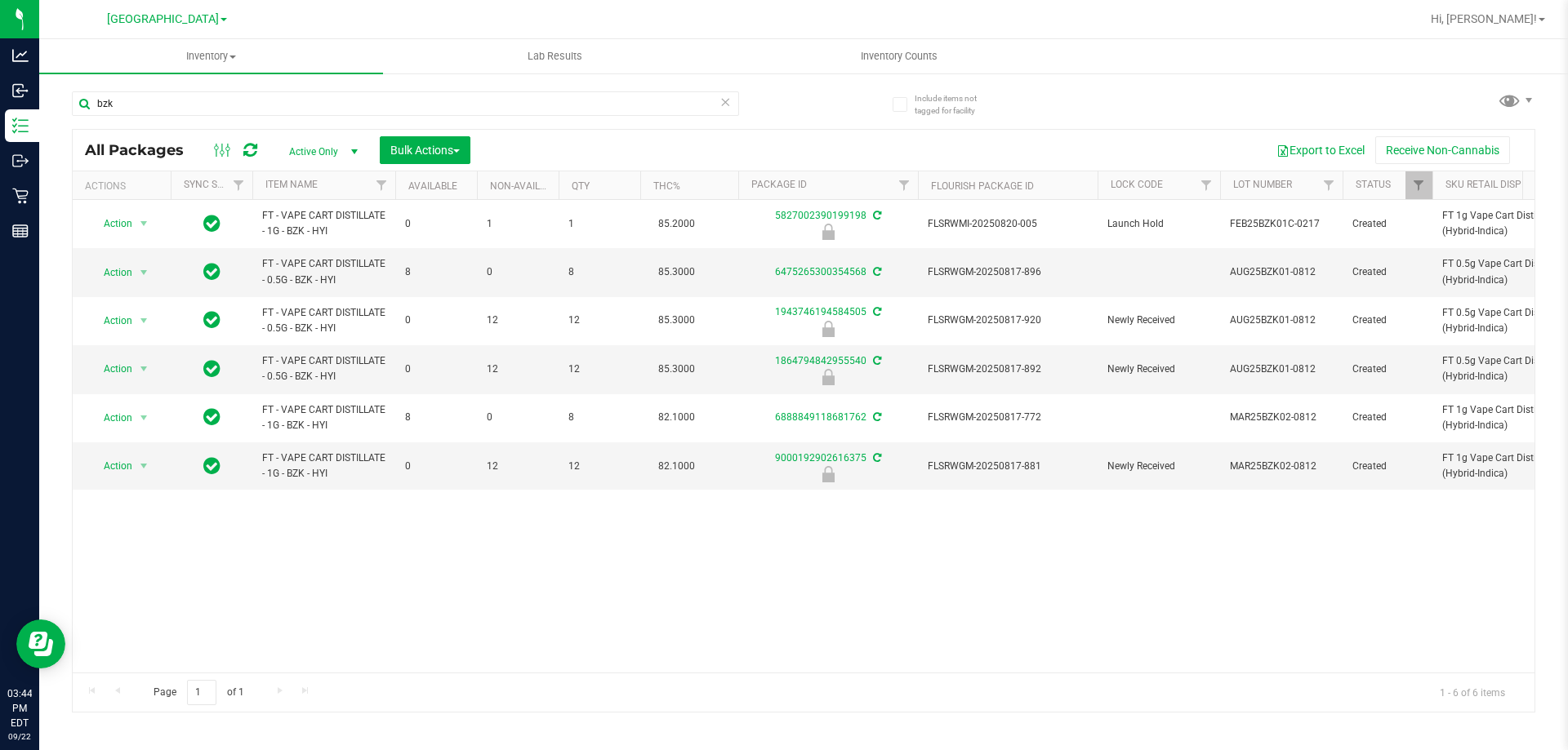
click at [414, 587] on div "Action Action Edit attributes Global inventory Locate package Package audit log…" at bounding box center [803, 436] width 1462 height 473
click at [153, 99] on input "bzk" at bounding box center [405, 103] width 668 height 25
type input "b"
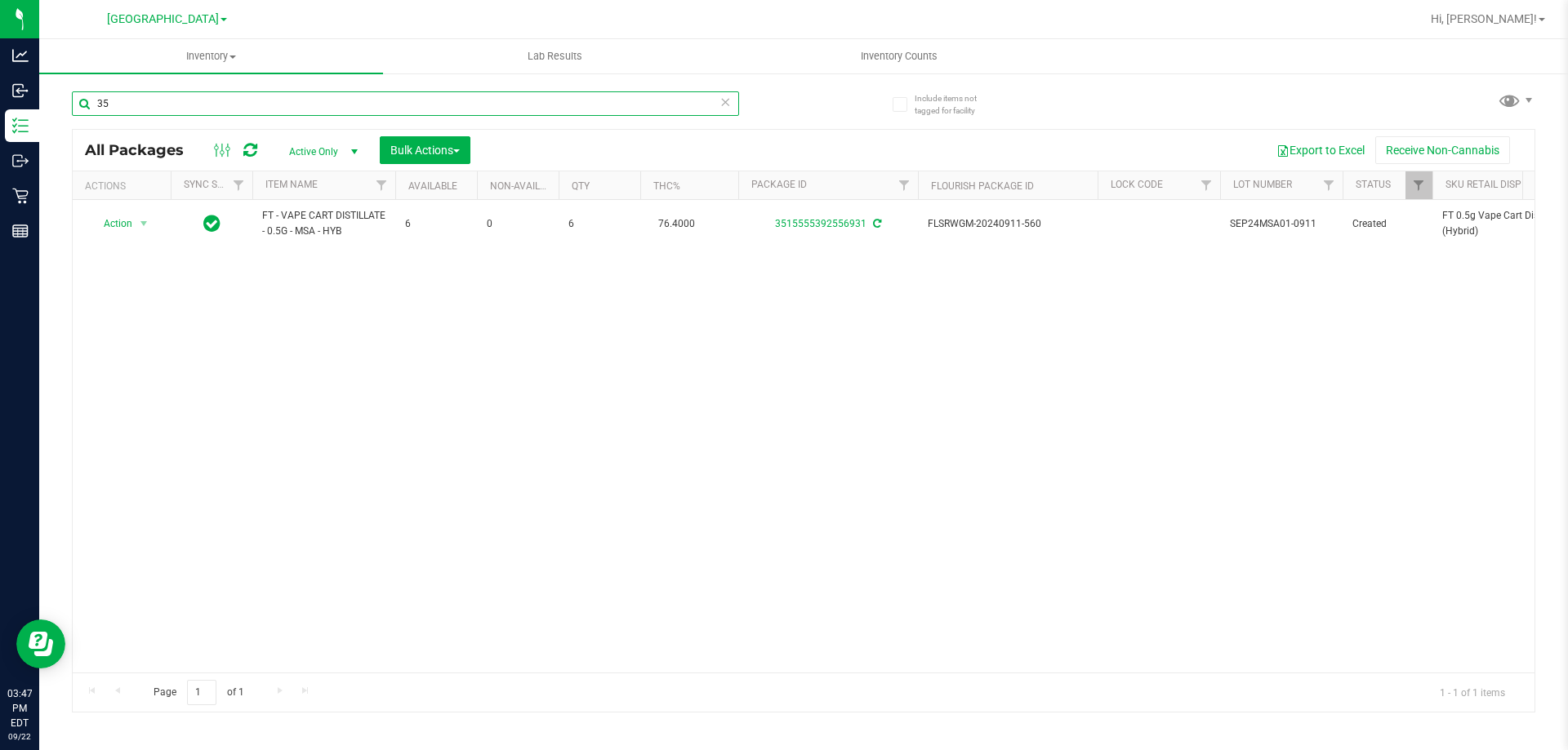
type input "3"
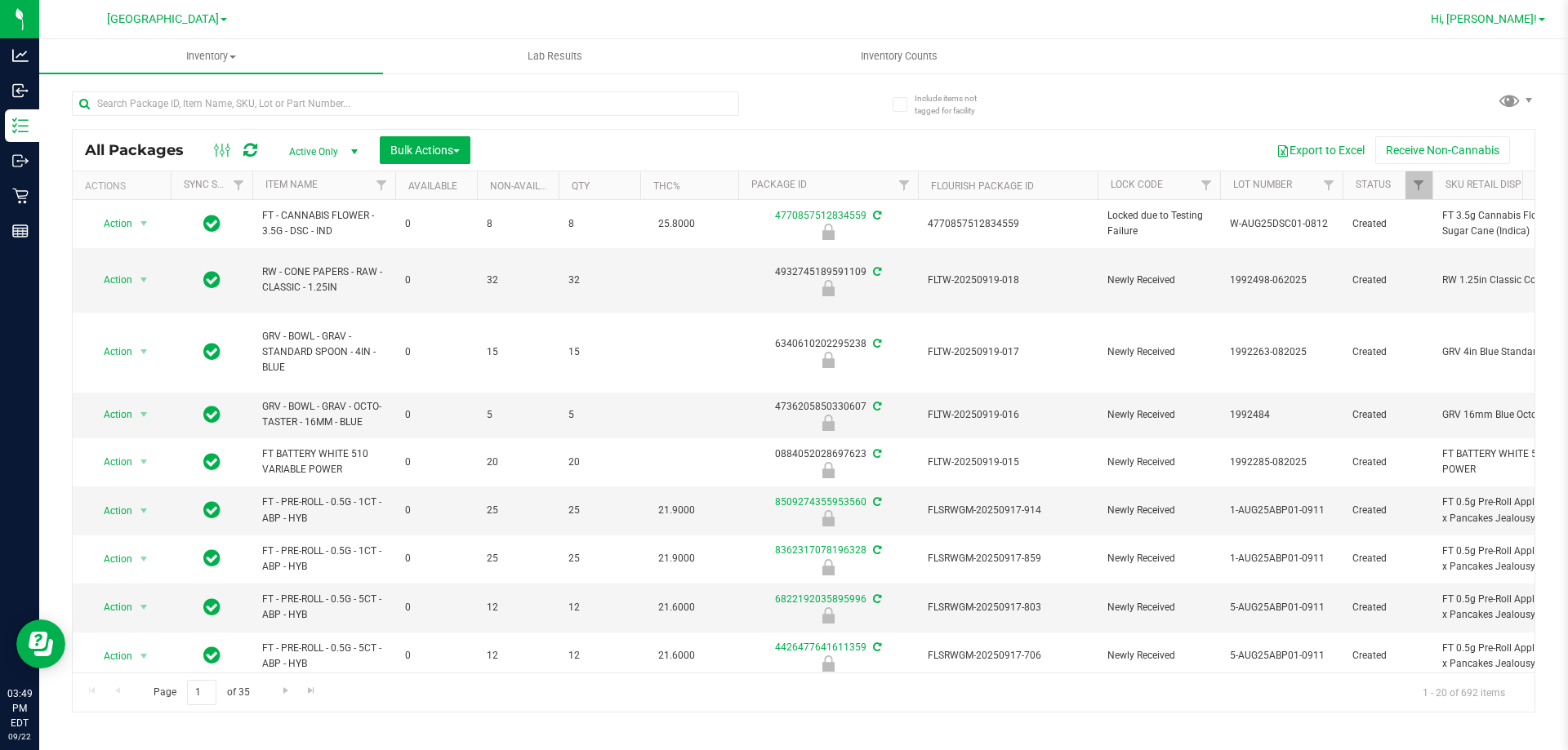
click at [1509, 18] on span "Hi, [PERSON_NAME]!" at bounding box center [1484, 18] width 107 height 13
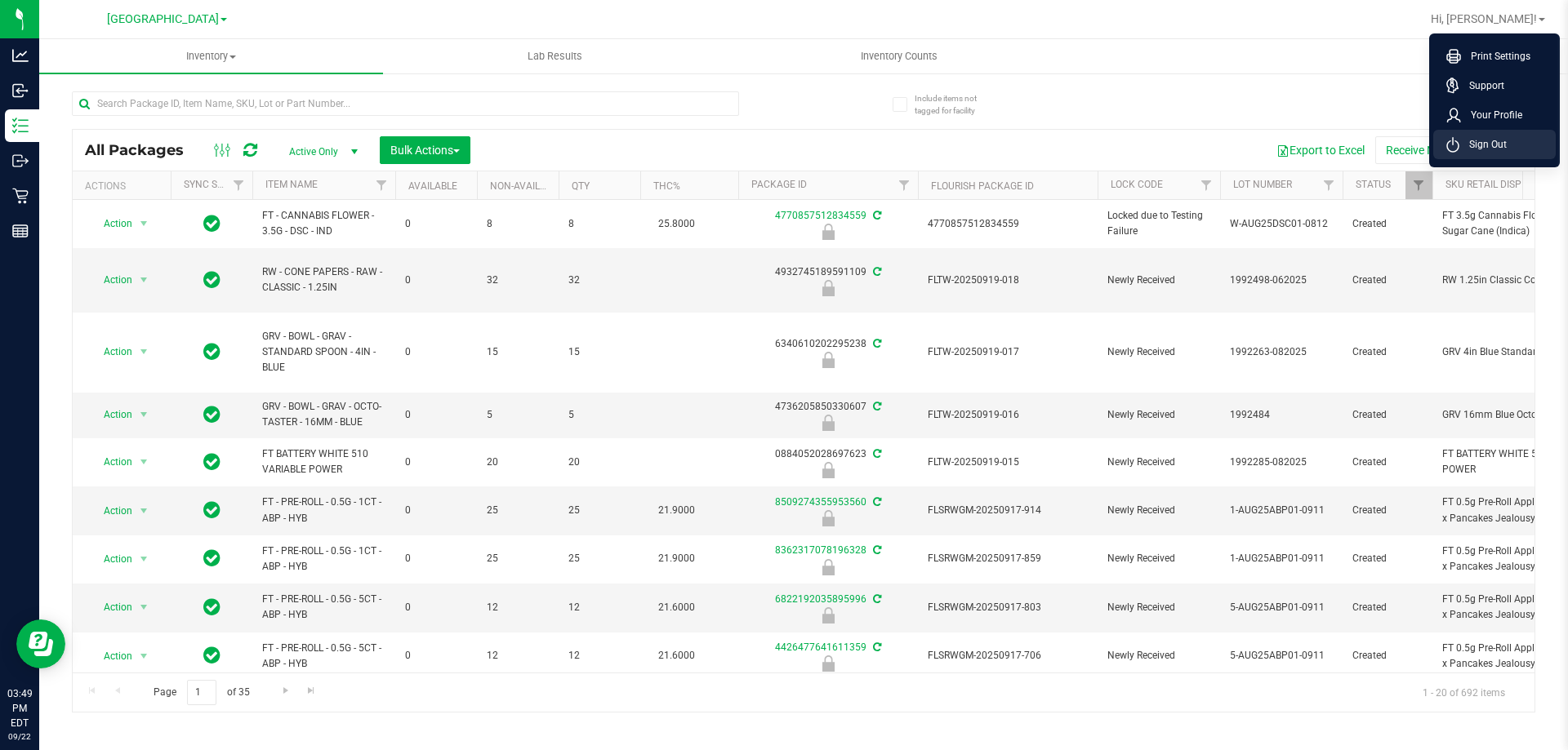
click at [1488, 145] on span "Sign Out" at bounding box center [1484, 144] width 48 height 16
